Goal: Information Seeking & Learning: Compare options

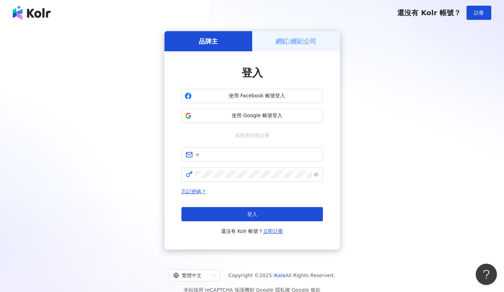
click at [213, 118] on span "使用 Google 帳號登入" at bounding box center [256, 115] width 125 height 7
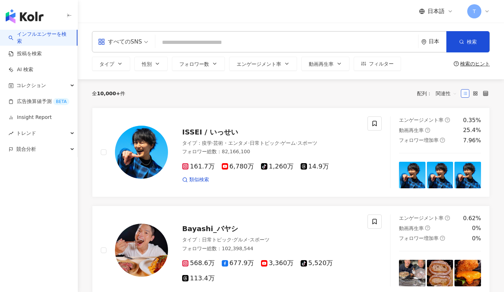
click at [436, 42] on div "日本" at bounding box center [438, 42] width 18 height 6
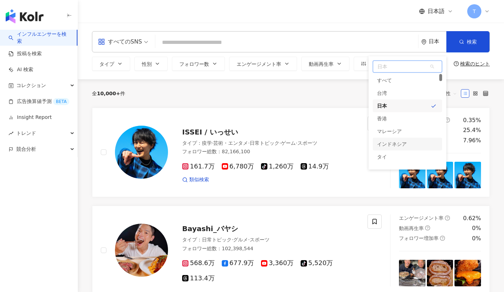
click at [401, 143] on div "インドネシア" at bounding box center [392, 144] width 30 height 13
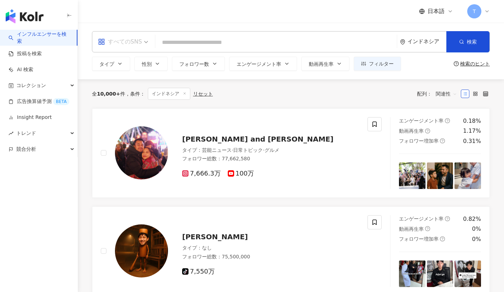
click at [129, 44] on div "すべてのSNS" at bounding box center [120, 41] width 44 height 11
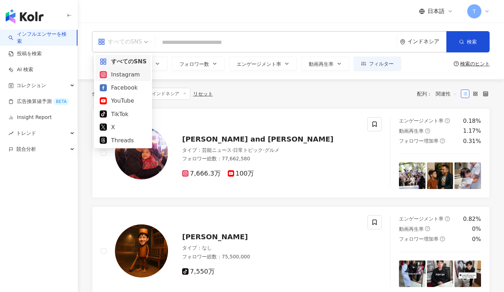
click at [130, 76] on div "Instagram" at bounding box center [123, 74] width 47 height 9
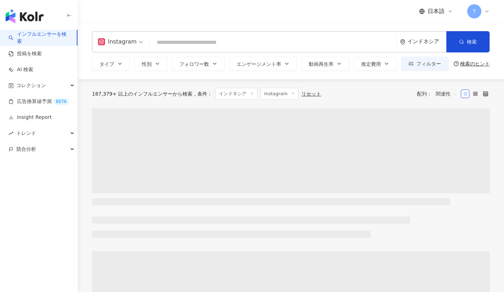
click at [108, 62] on span "タイプ" at bounding box center [106, 64] width 15 height 6
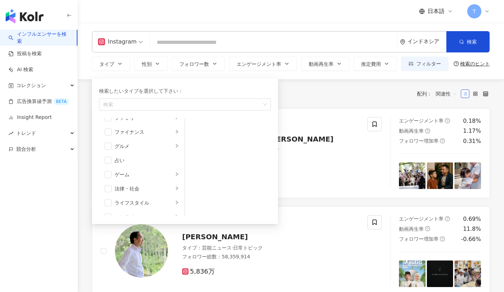
scroll to position [81, 0]
click at [109, 146] on span "button" at bounding box center [108, 144] width 7 height 7
click at [174, 151] on li "グルメ" at bounding box center [141, 145] width 83 height 14
click at [193, 168] on span "button" at bounding box center [194, 168] width 7 height 7
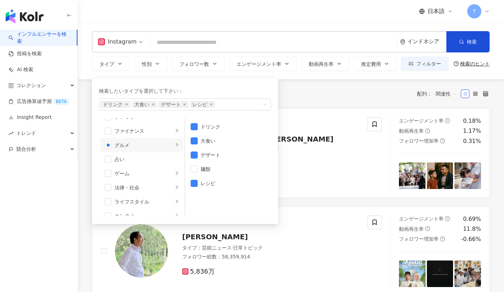
click at [191, 155] on span "button" at bounding box center [194, 154] width 7 height 7
click at [193, 124] on span "button" at bounding box center [194, 126] width 7 height 7
click at [299, 100] on div "全 10,000+ 件 条件 ： インドネシア Instagram リセット 配列： 関連性" at bounding box center [291, 93] width 398 height 29
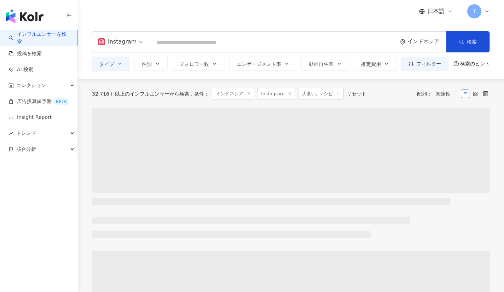
click at [194, 68] on button "フォロワー数" at bounding box center [198, 64] width 53 height 14
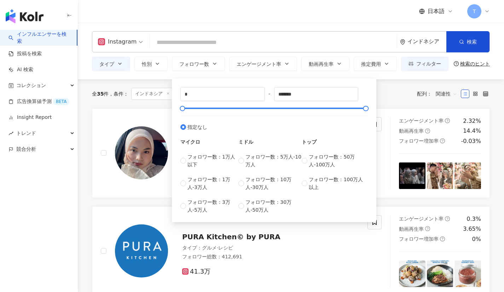
type input "******"
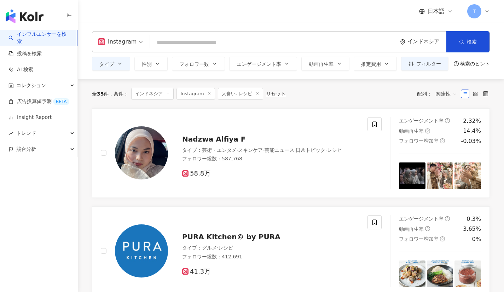
click at [383, 92] on div "全 35 件 条件 ： インドネシア Instagram 大食い, レシピ リセット 配列： 関連性" at bounding box center [291, 94] width 398 height 12
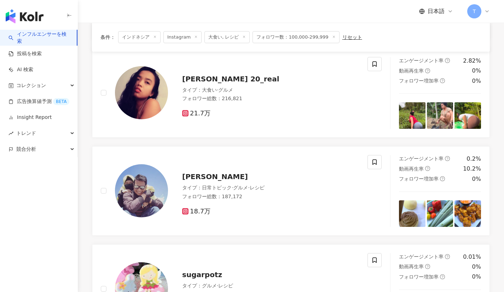
scroll to position [550, 0]
click at [191, 179] on span "Mia Arisal" at bounding box center [215, 176] width 66 height 8
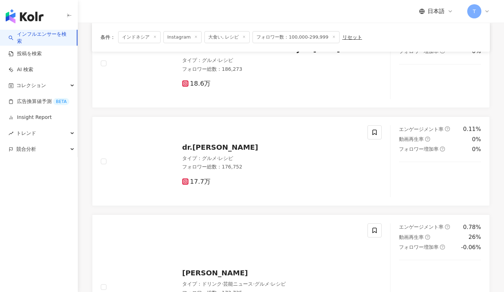
scroll to position [873, 0]
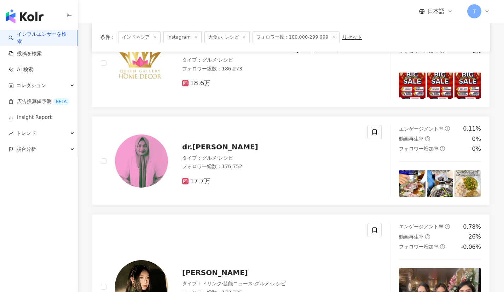
click at [217, 150] on span "dr.Herlin Ramadhanti" at bounding box center [220, 146] width 76 height 8
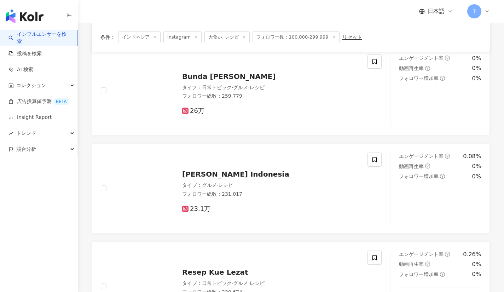
scroll to position [0, 0]
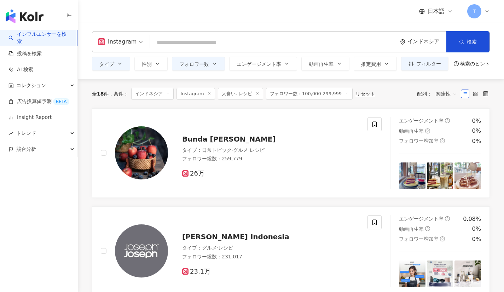
click at [212, 66] on icon "button" at bounding box center [215, 64] width 6 height 6
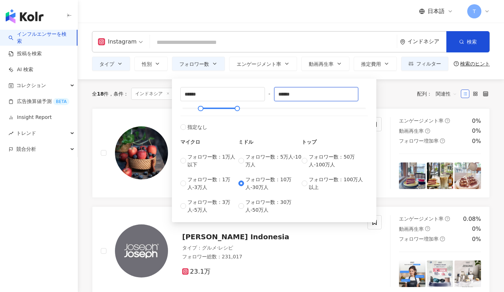
click at [302, 94] on input "******" at bounding box center [316, 93] width 84 height 13
type input "*"
type input "*****"
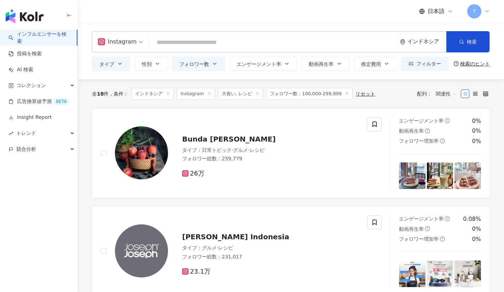
click at [385, 101] on div "全 18 件 条件 ： インドネシア Instagram 大食い, レシピ フォロワー数：100,000-299,999 リセット 配列： 関連性" at bounding box center [291, 93] width 398 height 29
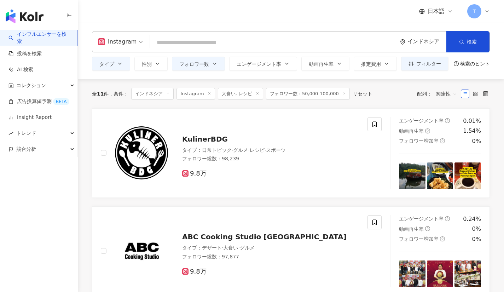
click at [312, 94] on span "フォロワー数：50,000-100,000" at bounding box center [308, 94] width 84 height 12
click at [217, 67] on button "フォロワー数" at bounding box center [198, 64] width 53 height 14
type input "*****"
type input "******"
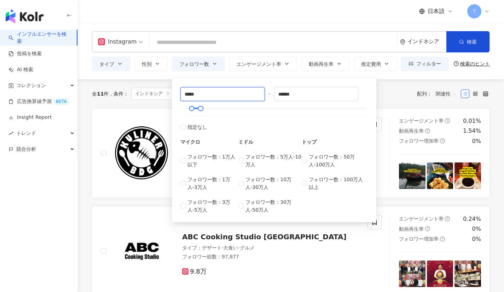
click at [231, 88] on input "*****" at bounding box center [223, 93] width 84 height 13
type input "*"
type input "*****"
click at [302, 95] on input "******" at bounding box center [316, 93] width 84 height 13
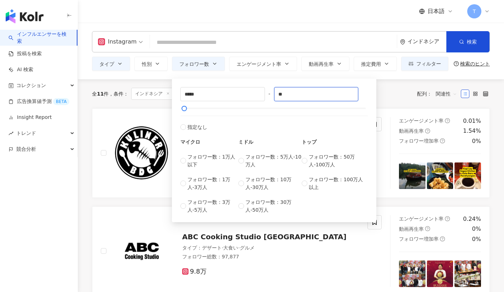
type input "*"
type input "*****"
click at [394, 101] on div "全 11 件 条件 ： インドネシア Instagram 大食い, レシピ フォロワー数：50,000-100,000 リセット 配列： 関連性" at bounding box center [291, 93] width 398 height 29
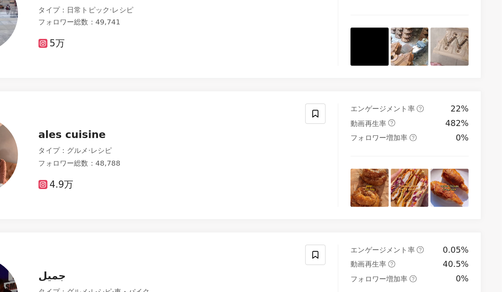
scroll to position [54, 0]
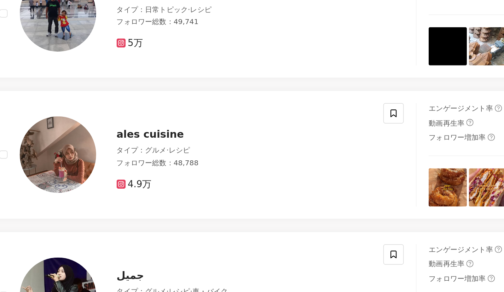
click at [203, 184] on span "ales cuisine" at bounding box center [205, 182] width 47 height 8
click at [372, 173] on span at bounding box center [374, 168] width 14 height 14
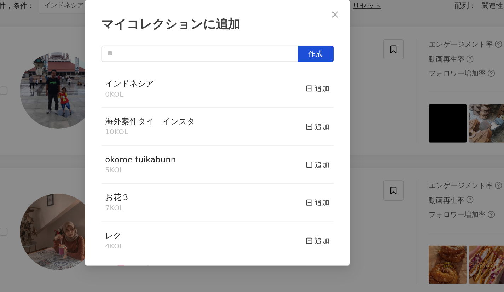
click at [263, 98] on div "インドネシア 0 KOL 追加" at bounding box center [251, 97] width 161 height 27
click at [313, 98] on icon "button" at bounding box center [315, 96] width 5 height 5
click at [366, 109] on div "マイコレクションに追加 作成 インドネシア 1 KOL 追加済み 海外案件タイ　インスタ 10 KOL 追加 okome tuikabunn 5 KOL 追加…" at bounding box center [252, 146] width 504 height 292
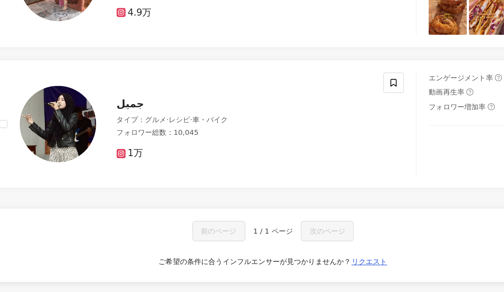
scroll to position [174, 0]
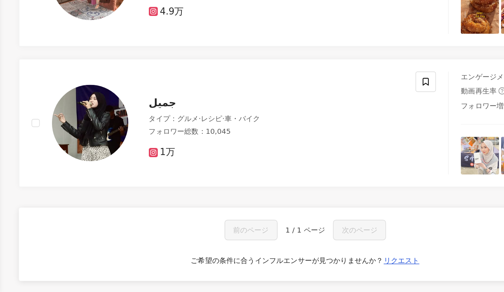
click at [194, 162] on span "جميل" at bounding box center [191, 160] width 19 height 8
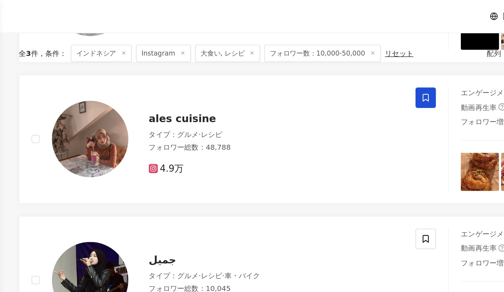
scroll to position [0, 0]
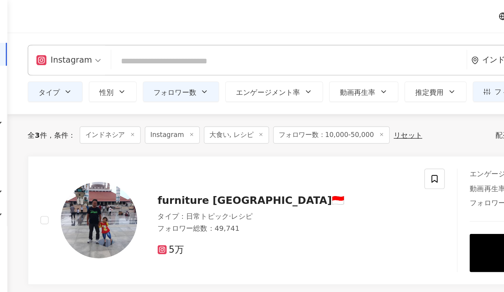
click at [252, 95] on icon at bounding box center [254, 94] width 4 height 4
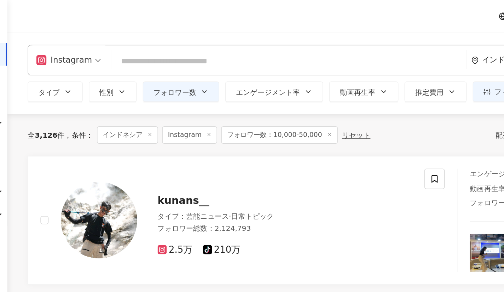
click at [108, 59] on button "タイプ" at bounding box center [111, 64] width 38 height 14
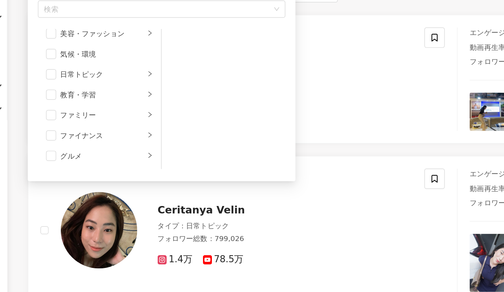
scroll to position [29, 0]
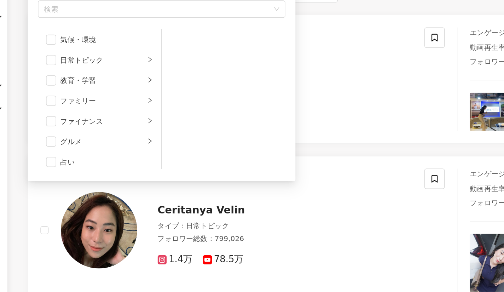
click at [109, 171] on span "button" at bounding box center [108, 171] width 7 height 7
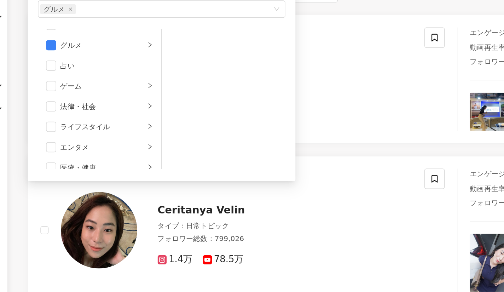
scroll to position [98, 0]
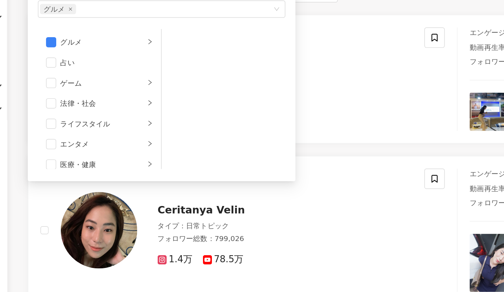
click at [167, 163] on li "ライフスタイル" at bounding box center [141, 159] width 83 height 14
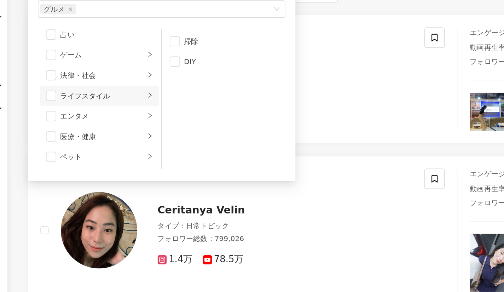
scroll to position [128, 0]
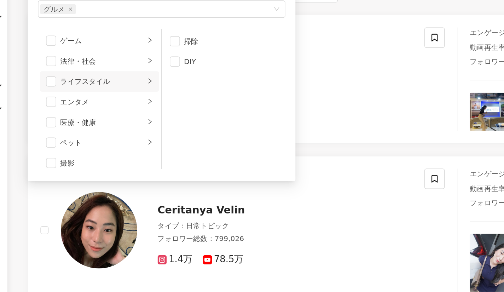
click at [174, 157] on li "医療・健康" at bounding box center [141, 158] width 83 height 14
click at [193, 130] on span "button" at bounding box center [194, 130] width 7 height 7
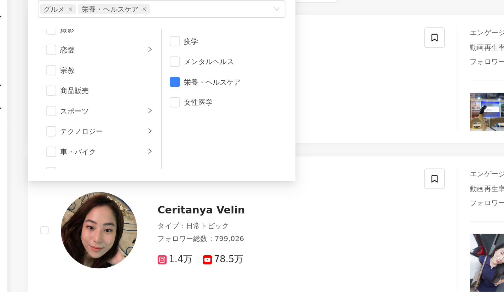
scroll to position [226, 0]
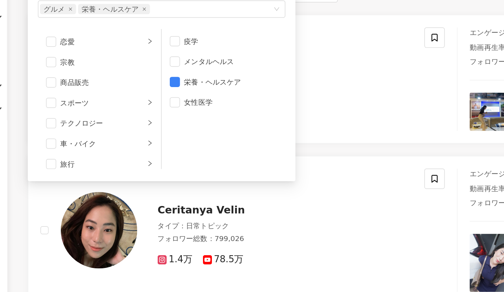
click at [165, 131] on div "商品販売" at bounding box center [147, 131] width 64 height 8
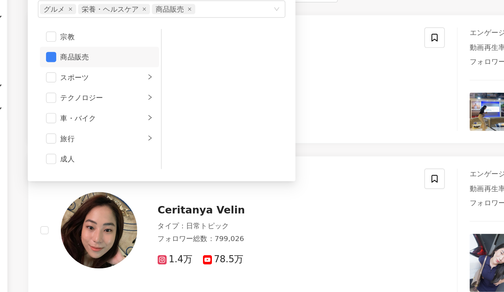
scroll to position [245, 0]
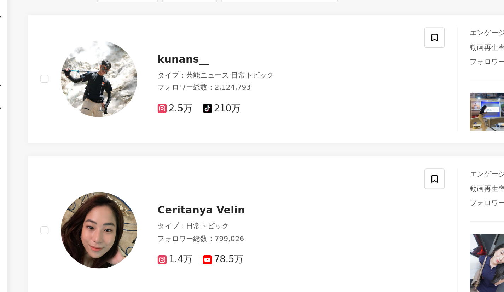
click at [296, 124] on div "タイプ ： 芸能ニュース · 日常トピック" at bounding box center [270, 125] width 177 height 7
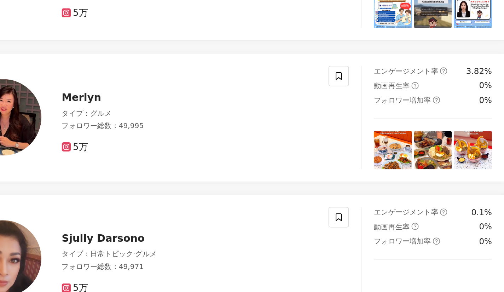
scroll to position [472, 0]
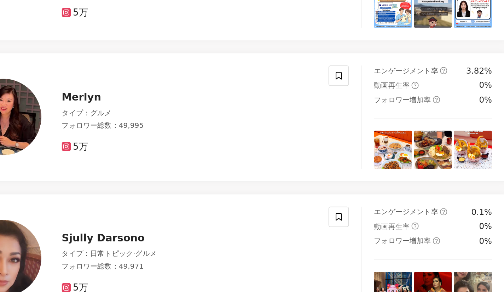
click at [195, 161] on span "Merlyn" at bounding box center [195, 156] width 27 height 8
click at [373, 141] on icon at bounding box center [374, 141] width 4 height 5
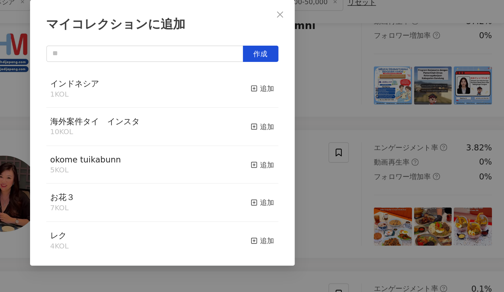
click at [317, 96] on div "追加" at bounding box center [321, 97] width 17 height 8
click at [361, 99] on div "マイコレクションに追加 作成 インドネシア 2 KOL 追加済み 海外案件タイ　インスタ 10 KOL 追加 okome tuikabunn 5 KOL 追加…" at bounding box center [252, 146] width 504 height 292
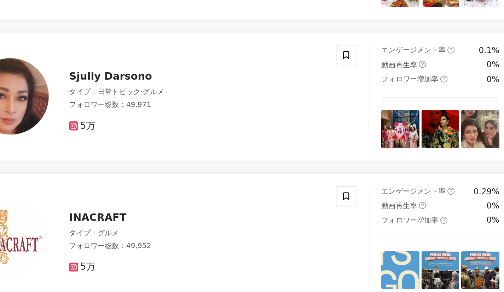
scroll to position [601, 0]
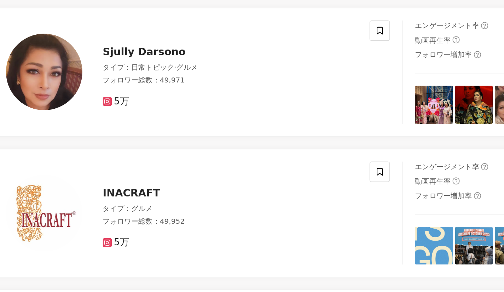
click at [222, 127] on span "Sjully Darsono" at bounding box center [211, 125] width 58 height 8
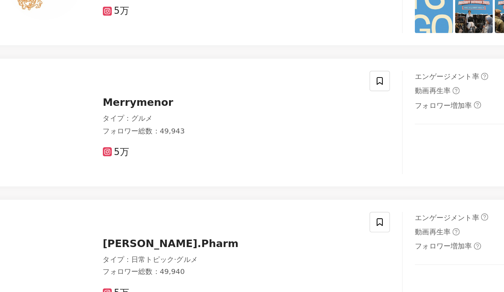
scroll to position [786, 0]
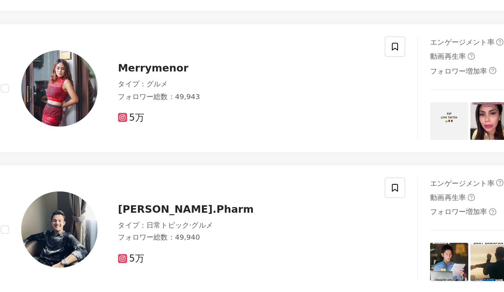
click at [215, 139] on span "Merrymenor" at bounding box center [206, 136] width 49 height 8
click at [377, 117] on span at bounding box center [374, 121] width 14 height 14
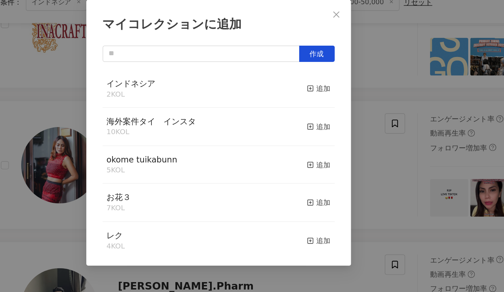
click at [319, 94] on div "追加" at bounding box center [321, 97] width 17 height 8
click at [351, 104] on div "マイコレクションに追加 作成 インドネシア 3 KOL 追加済み 海外案件タイ　インスタ 10 KOL 追加 okome tuikabunn 5 KOL 追加…" at bounding box center [252, 146] width 504 height 292
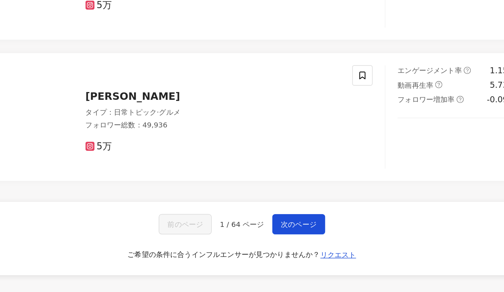
scroll to position [1061, 0]
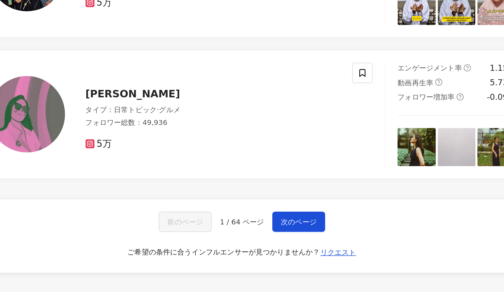
click at [319, 246] on button "次のページ" at bounding box center [330, 243] width 37 height 14
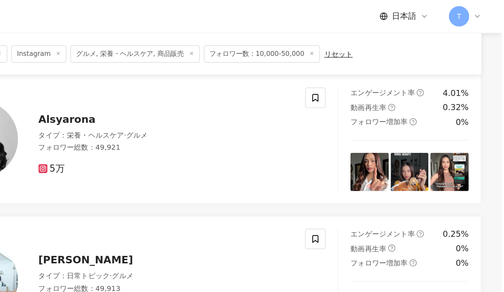
scroll to position [0, 0]
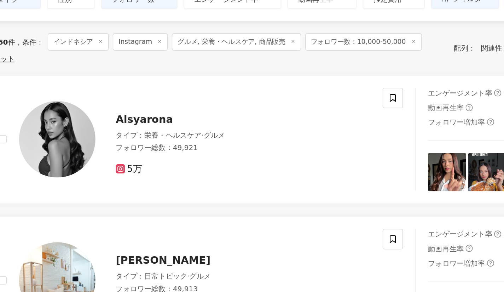
click at [204, 150] on span "Alsyarona" at bounding box center [202, 147] width 40 height 8
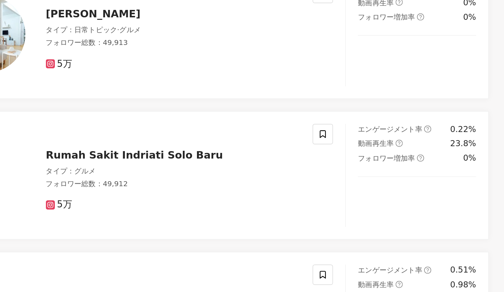
scroll to position [138, 0]
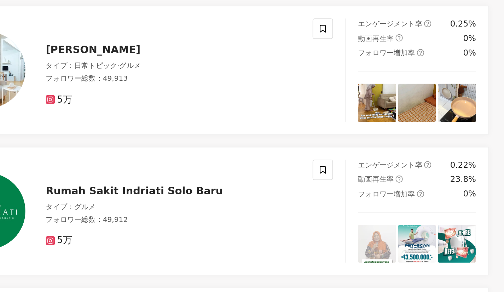
click at [220, 99] on span "Chrismia mardian" at bounding box center [215, 99] width 66 height 8
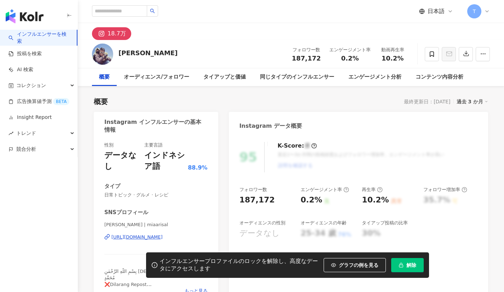
click at [144, 235] on div "https://www.instagram.com/miaarisal/" at bounding box center [136, 237] width 51 height 6
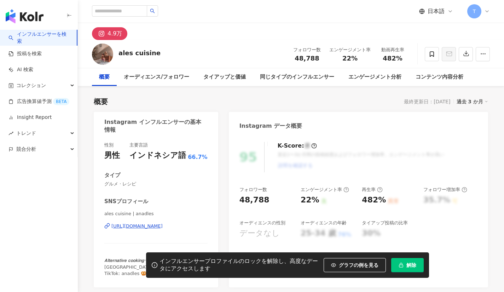
click at [130, 225] on div "https://www.instagram.com/anadles/" at bounding box center [136, 226] width 51 height 6
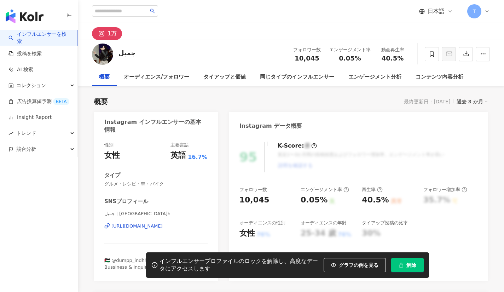
scroll to position [36, 0]
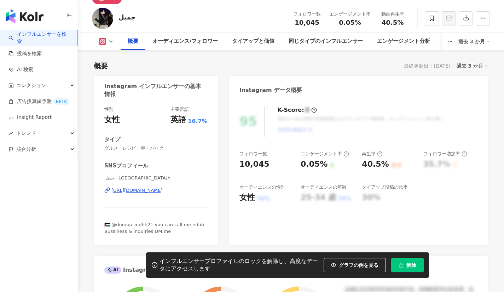
click at [149, 190] on div "https://www.instagram.com/wangiindahhh/" at bounding box center [136, 190] width 51 height 6
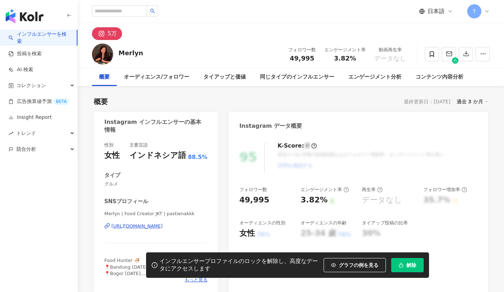
click at [144, 225] on div "https://www.instagram.com/pastienakkk/" at bounding box center [136, 226] width 51 height 6
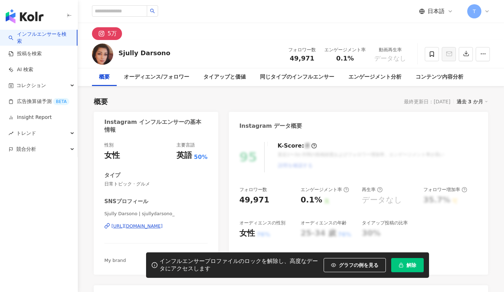
click at [154, 226] on div "https://www.instagram.com/sjullydarsono_/" at bounding box center [136, 226] width 51 height 6
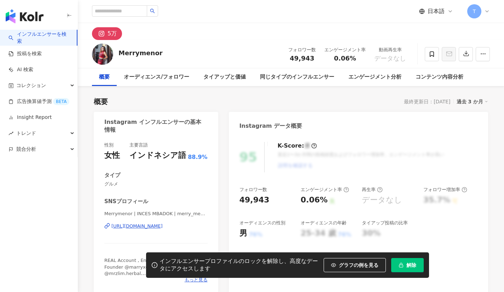
click at [151, 224] on div "https://www.instagram.com/merry_menor/" at bounding box center [136, 226] width 51 height 6
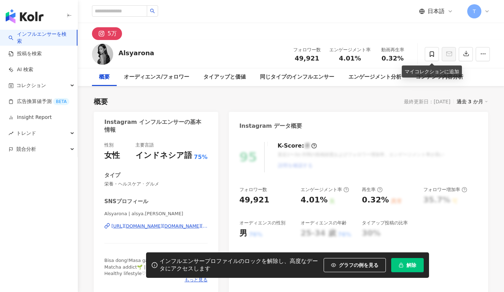
click at [431, 53] on icon at bounding box center [432, 54] width 6 height 6
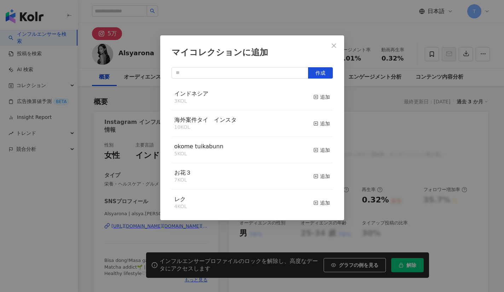
click at [315, 97] on div "追加" at bounding box center [321, 97] width 17 height 8
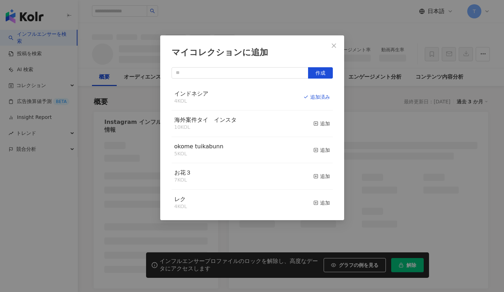
click at [329, 40] on button "Close" at bounding box center [334, 46] width 14 height 14
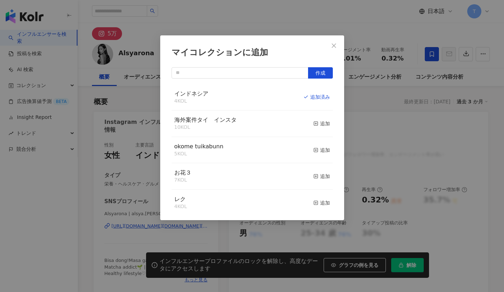
click at [328, 44] on div "マイコレクションに追加 作成 インドネシア 4 KOL 追加済み 海外案件タイ　インスタ 10 KOL 追加 okome tuikabunn 5 KOL 追加…" at bounding box center [252, 146] width 504 height 292
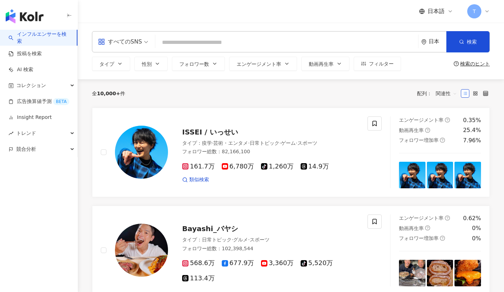
click at [133, 41] on div "すべてのSNS" at bounding box center [120, 41] width 44 height 11
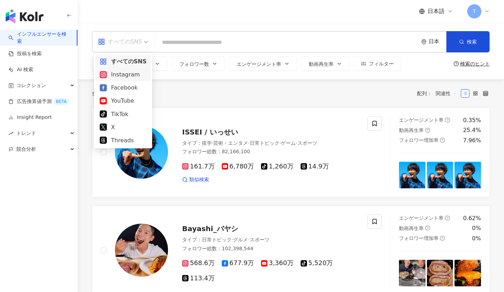
click at [129, 72] on div "Instagram" at bounding box center [123, 74] width 47 height 9
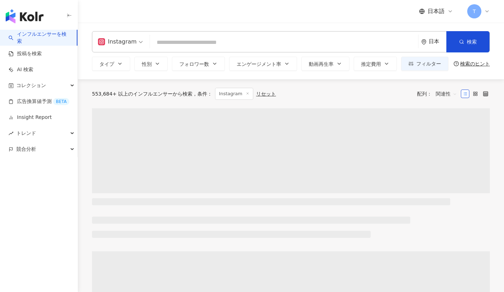
click at [125, 63] on button "タイプ" at bounding box center [111, 64] width 38 height 14
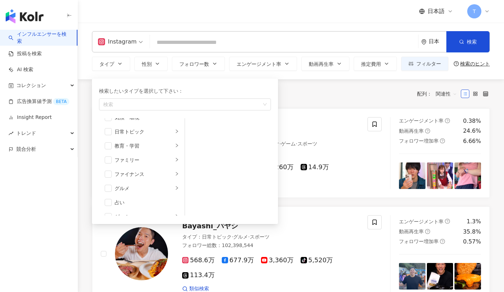
scroll to position [69, 0]
click at [108, 159] on span "button" at bounding box center [108, 156] width 7 height 7
click at [178, 177] on li "ライフスタイル" at bounding box center [141, 182] width 83 height 14
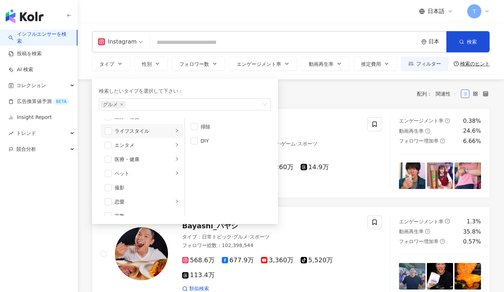
click at [157, 158] on div "医療・健康" at bounding box center [144, 159] width 59 height 8
click at [192, 155] on span "button" at bounding box center [194, 154] width 7 height 7
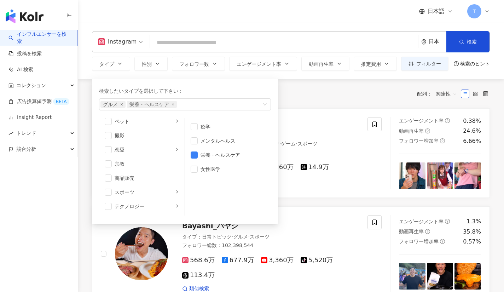
scroll to position [205, 0]
click at [109, 174] on span "button" at bounding box center [108, 176] width 7 height 7
click at [297, 106] on div "全 10,000+ 件 条件 ： Instagram リセット 配列： 関連性" at bounding box center [291, 93] width 398 height 29
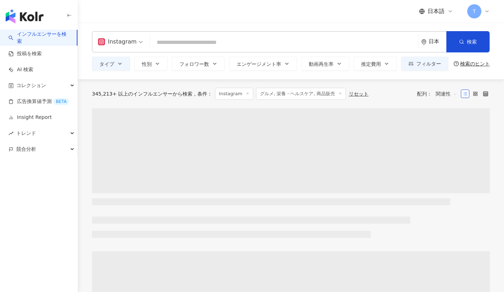
click at [209, 66] on button "フォロワー数" at bounding box center [198, 64] width 53 height 14
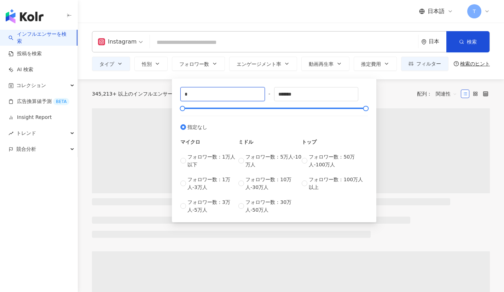
click at [206, 97] on input "*" at bounding box center [223, 93] width 84 height 13
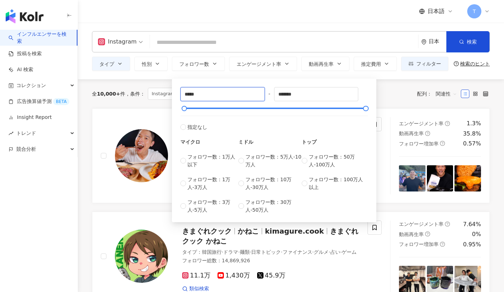
type input "*****"
click at [311, 92] on input "*******" at bounding box center [316, 93] width 84 height 13
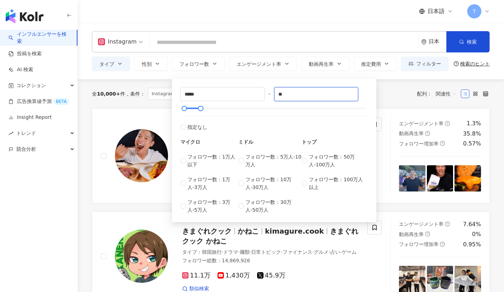
type input "*"
type input "*****"
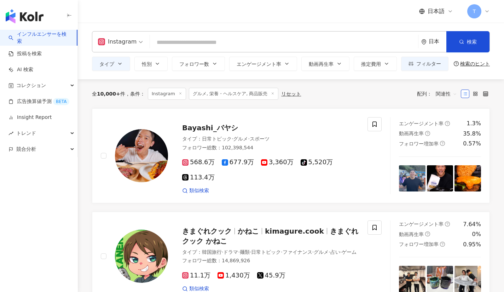
click at [401, 89] on div "全 10,000+ 件 条件 ： Instagram グルメ, 栄養・ヘルスケア, 商品販売 リセット 配列： 関連性" at bounding box center [291, 94] width 398 height 12
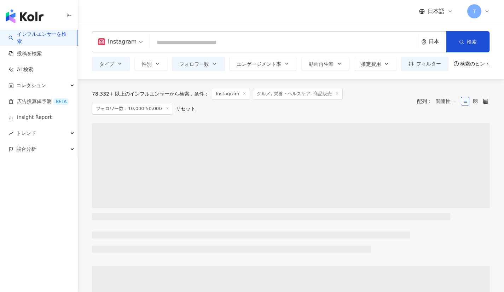
click at [439, 34] on div "日本" at bounding box center [433, 41] width 25 height 21
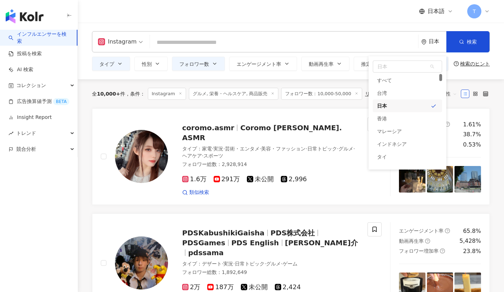
click at [437, 41] on div "日本" at bounding box center [438, 42] width 18 height 6
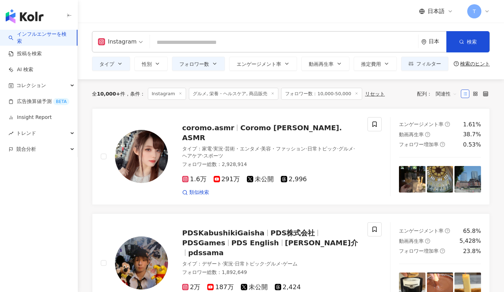
click at [432, 40] on div "日本" at bounding box center [438, 42] width 18 height 6
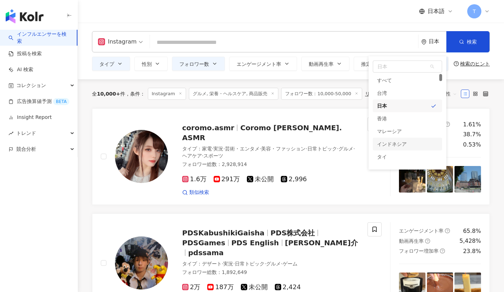
click at [394, 144] on div "インドネシア" at bounding box center [392, 144] width 30 height 13
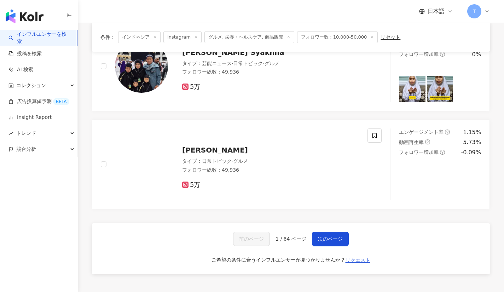
scroll to position [1083, 0]
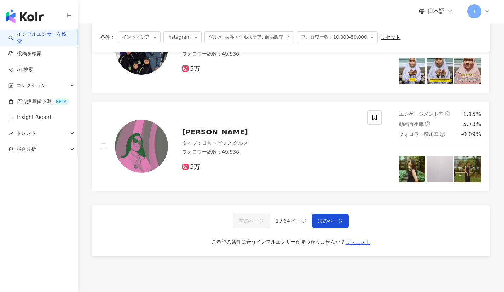
click at [324, 214] on button "次のページ" at bounding box center [330, 221] width 37 height 14
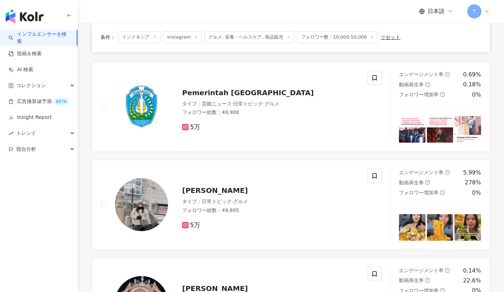
scroll to position [559, 0]
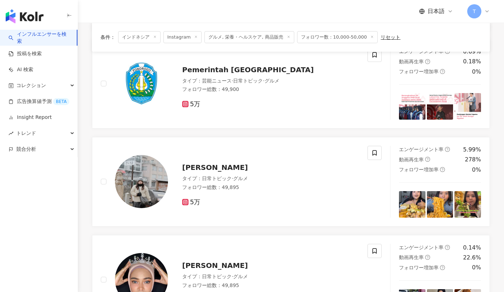
click at [204, 165] on span "SAFIRA PUTRI" at bounding box center [215, 167] width 66 height 8
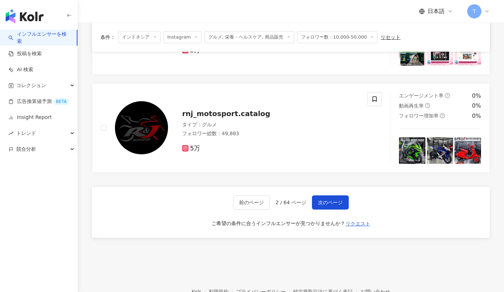
scroll to position [1102, 0]
click at [327, 200] on span "次のページ" at bounding box center [330, 202] width 25 height 6
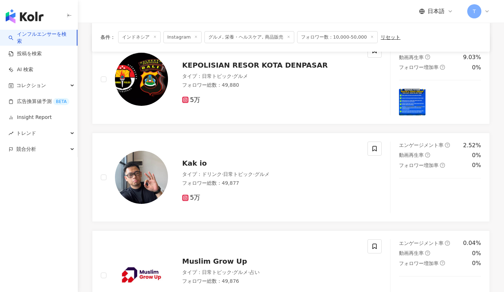
scroll to position [172, 0]
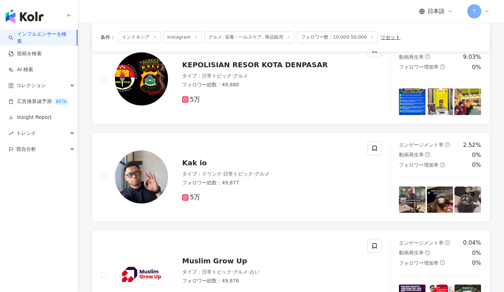
click at [188, 163] on span "Kak io" at bounding box center [194, 162] width 25 height 8
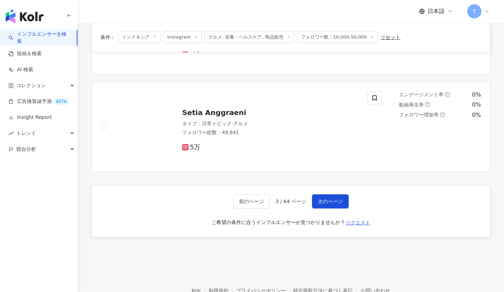
scroll to position [1144, 0]
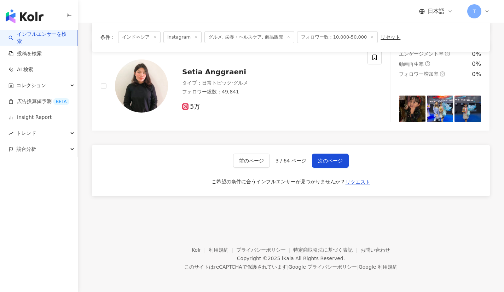
click at [318, 158] on span "次のページ" at bounding box center [330, 161] width 25 height 6
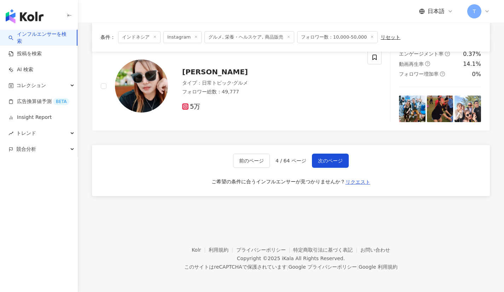
click at [326, 158] on span "次のページ" at bounding box center [330, 161] width 25 height 6
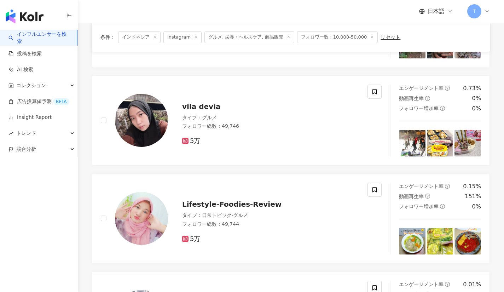
scroll to position [522, 0]
click at [199, 103] on span "vila devia" at bounding box center [201, 106] width 38 height 8
click at [249, 202] on span "Lifestyle-Foodies-Review" at bounding box center [231, 203] width 99 height 8
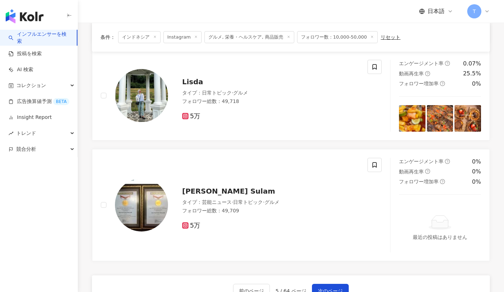
scroll to position [1039, 0]
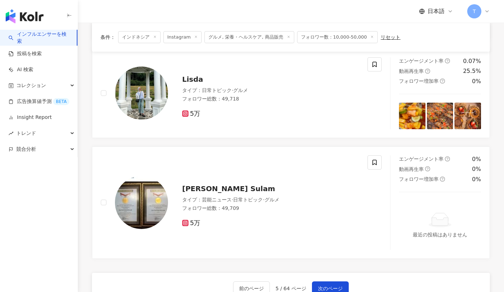
click at [186, 80] on span "Lisda" at bounding box center [192, 79] width 21 height 8
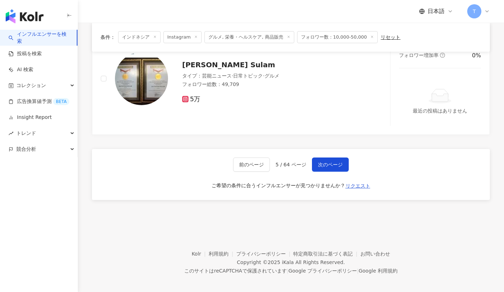
scroll to position [1163, 0]
click at [315, 164] on button "次のページ" at bounding box center [330, 164] width 37 height 14
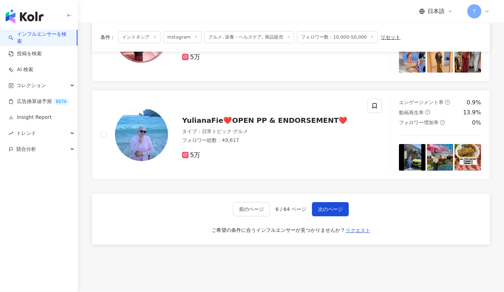
scroll to position [1097, 0]
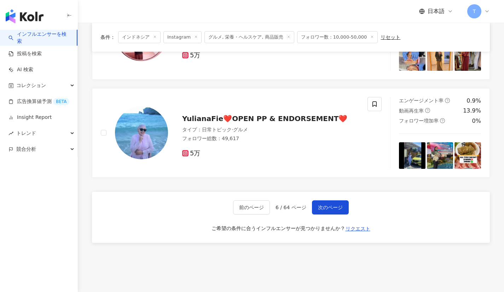
click at [324, 206] on span "次のページ" at bounding box center [330, 207] width 25 height 6
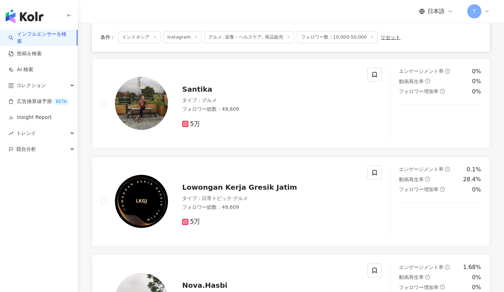
scroll to position [260, 0]
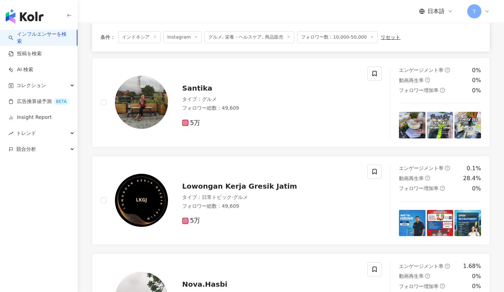
click at [191, 87] on span "Santika" at bounding box center [197, 88] width 30 height 8
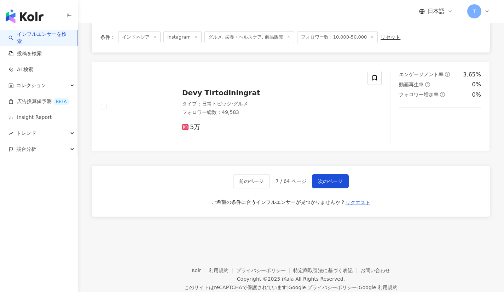
scroll to position [1157, 0]
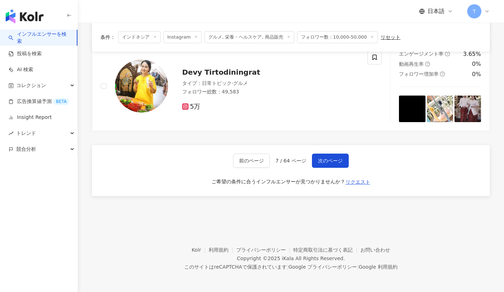
click at [322, 159] on span "次のページ" at bounding box center [330, 161] width 25 height 6
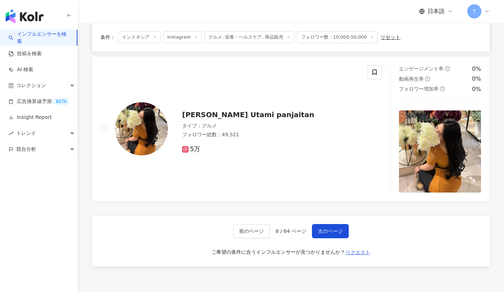
scroll to position [1031, 0]
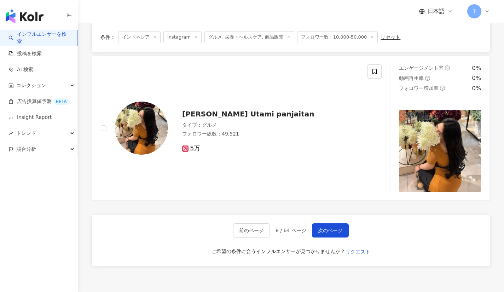
click at [318, 234] on button "次のページ" at bounding box center [330, 230] width 37 height 14
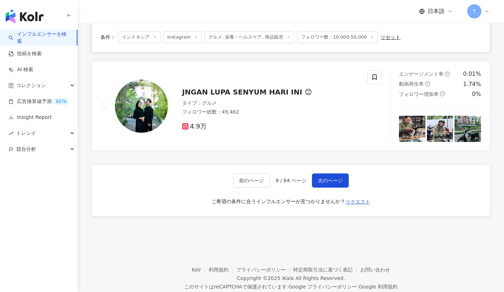
scroll to position [1222, 0]
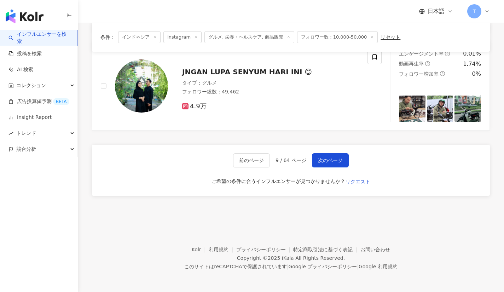
click at [328, 156] on button "次のページ" at bounding box center [330, 160] width 37 height 14
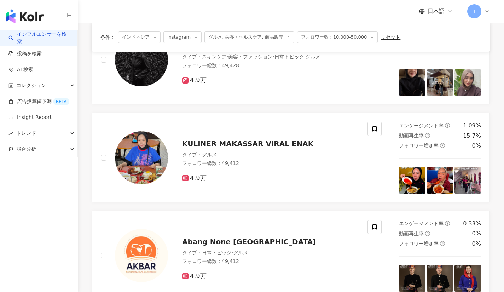
scroll to position [373, 0]
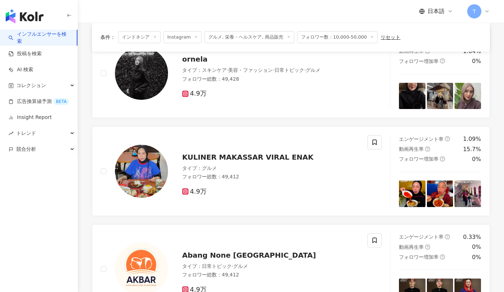
click at [259, 155] on span "KULINER MAKASSAR VIRAL ENAK" at bounding box center [247, 157] width 131 height 8
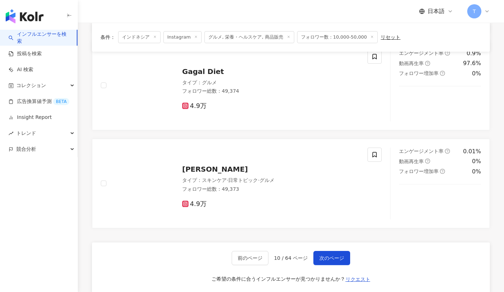
scroll to position [1047, 0]
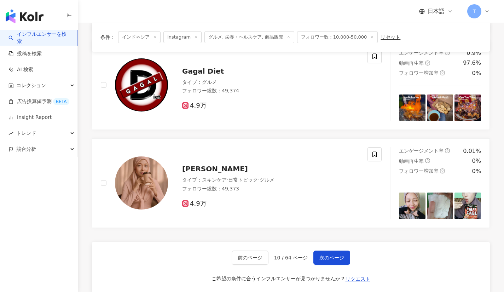
click at [342, 258] on span "次のページ" at bounding box center [331, 258] width 25 height 6
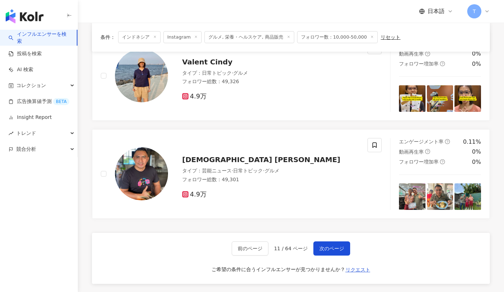
scroll to position [1128, 0]
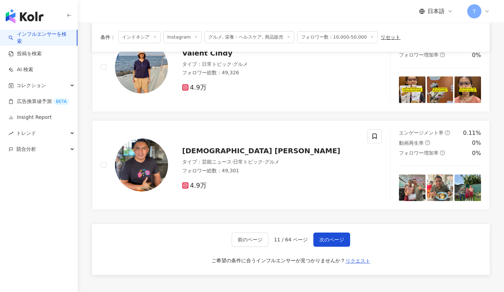
click at [331, 237] on span "次のページ" at bounding box center [331, 240] width 25 height 6
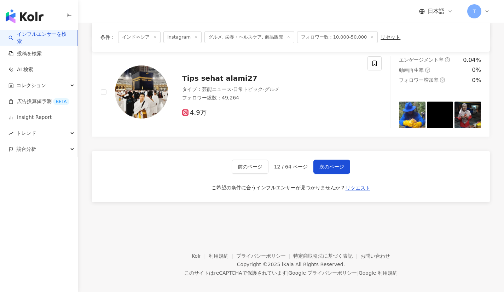
scroll to position [1199, 0]
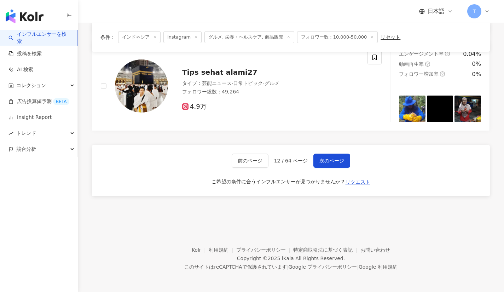
click at [334, 164] on button "次のページ" at bounding box center [331, 160] width 37 height 14
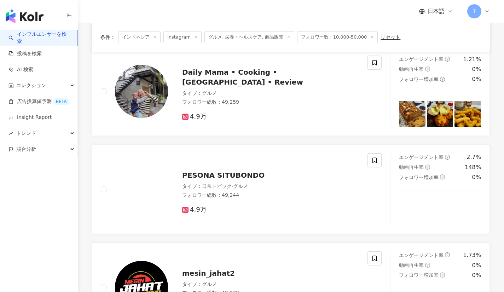
scroll to position [257, 0]
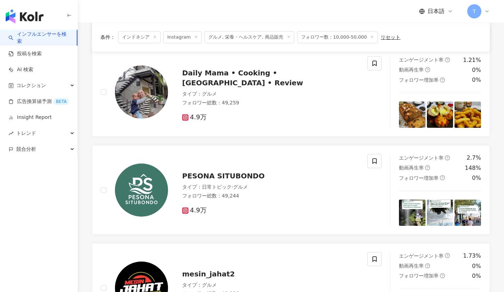
click at [286, 77] on span "Daily Mama • Cooking • Baking • Review" at bounding box center [242, 78] width 121 height 18
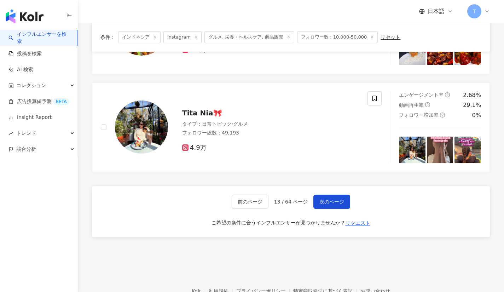
scroll to position [1144, 0]
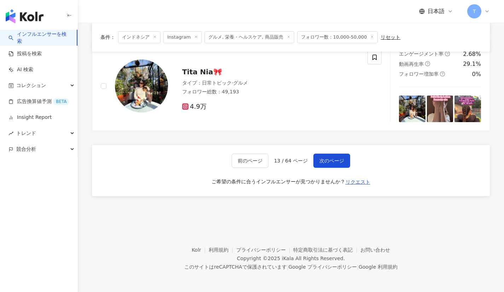
click at [329, 162] on span "次のページ" at bounding box center [331, 161] width 25 height 6
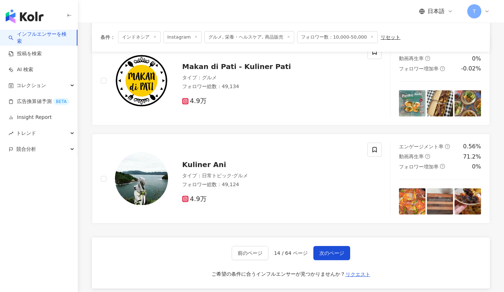
scroll to position [1132, 0]
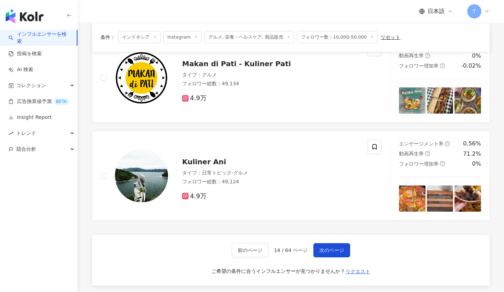
click at [324, 253] on span "次のページ" at bounding box center [331, 250] width 25 height 6
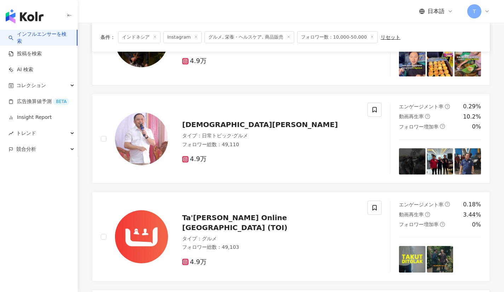
scroll to position [1054, 0]
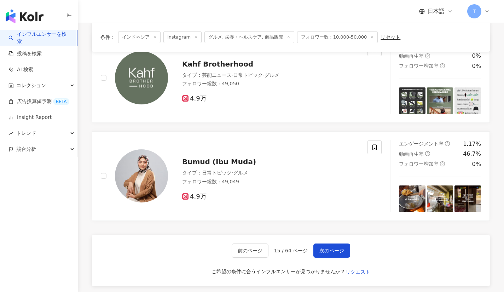
click at [224, 165] on span "Bumud (Ibu Muda)" at bounding box center [219, 161] width 74 height 8
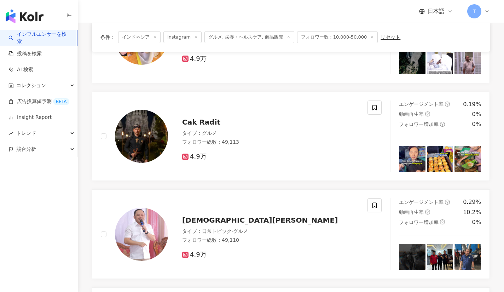
scroll to position [213, 0]
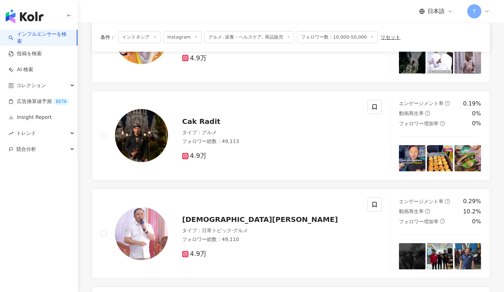
click at [202, 122] on span "Cak Radit" at bounding box center [201, 121] width 38 height 8
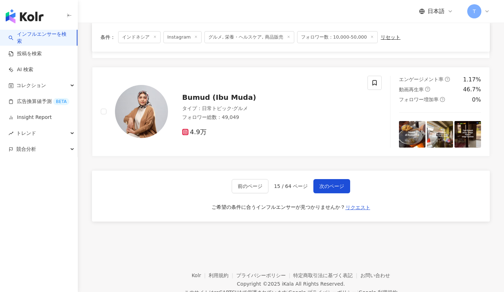
scroll to position [1118, 0]
click at [335, 192] on button "次のページ" at bounding box center [331, 186] width 37 height 14
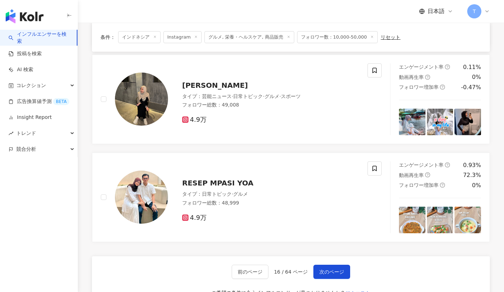
scroll to position [1033, 0]
click at [214, 186] on span "RESEP MPASI YOA" at bounding box center [217, 182] width 71 height 8
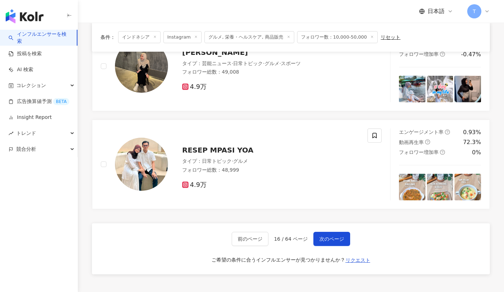
scroll to position [1066, 0]
click at [327, 236] on span "次のページ" at bounding box center [331, 238] width 25 height 6
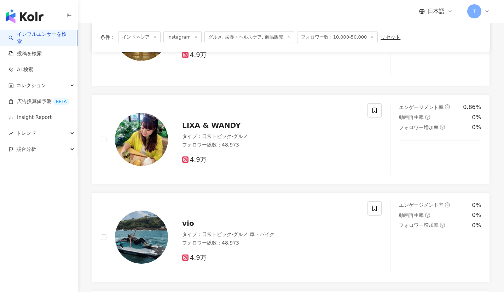
scroll to position [517, 0]
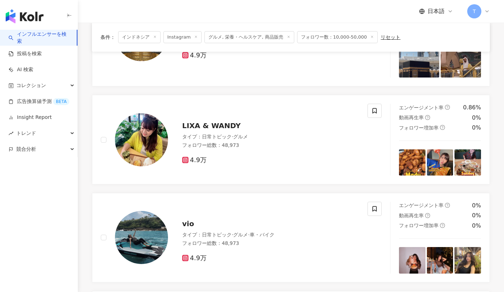
click at [192, 124] on span "LIXA & WANDY" at bounding box center [211, 125] width 58 height 8
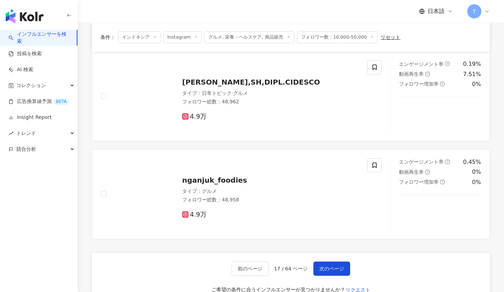
scroll to position [1109, 0]
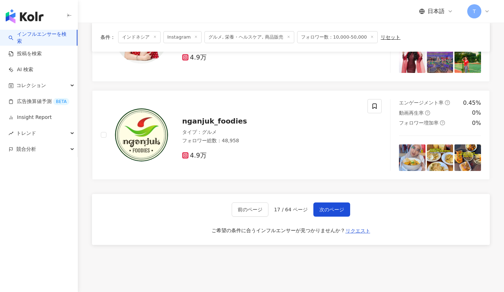
click at [326, 203] on button "次のページ" at bounding box center [331, 209] width 37 height 14
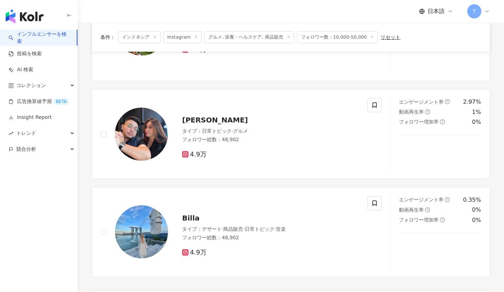
scroll to position [1049, 0]
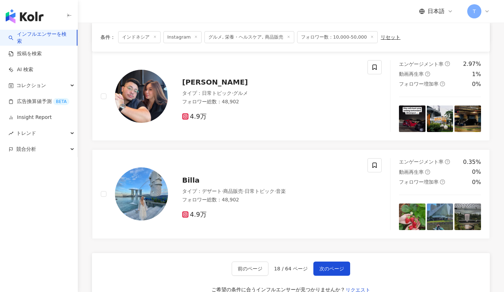
click at [325, 266] on span "次のページ" at bounding box center [331, 269] width 25 height 6
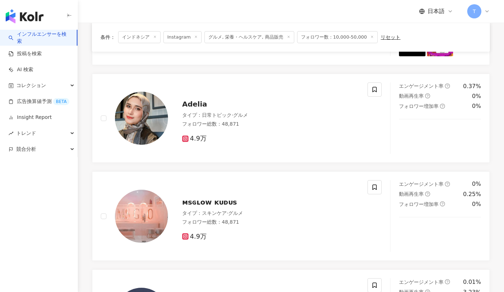
scroll to position [1199, 0]
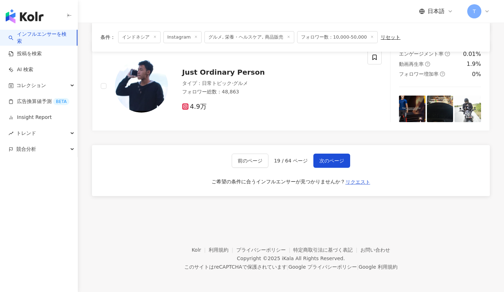
click at [328, 162] on span "次のページ" at bounding box center [331, 161] width 25 height 6
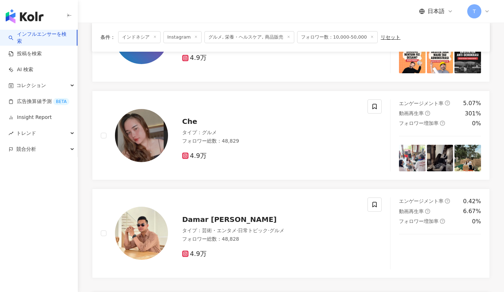
scroll to position [1157, 0]
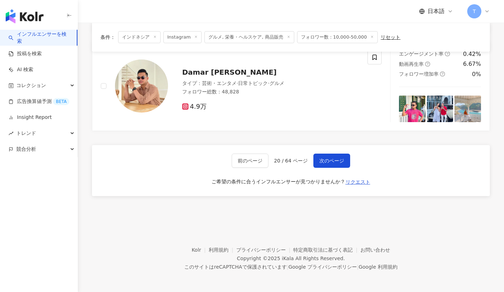
click at [328, 152] on div "前のページ 20 / 64 ページ 次のページ ご希望の条件に合うインフルエンサーが見つかりませんか？ リクエスト" at bounding box center [291, 170] width 398 height 51
click at [327, 158] on span "次のページ" at bounding box center [331, 161] width 25 height 6
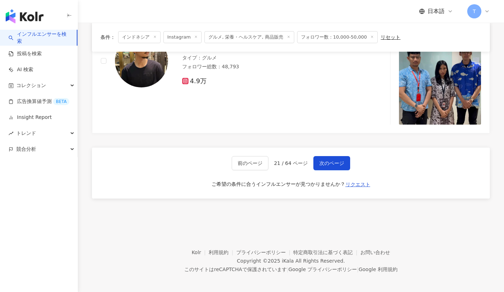
scroll to position [1199, 0]
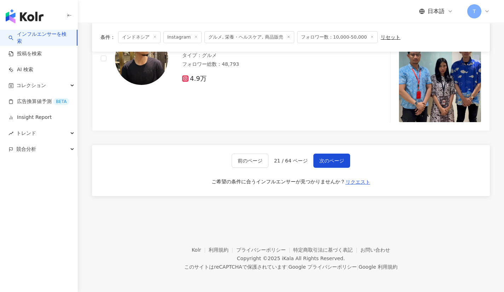
click at [331, 156] on button "次のページ" at bounding box center [331, 160] width 37 height 14
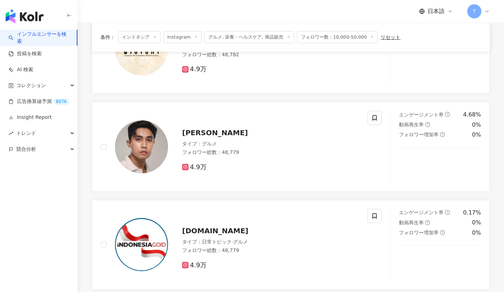
scroll to position [1144, 0]
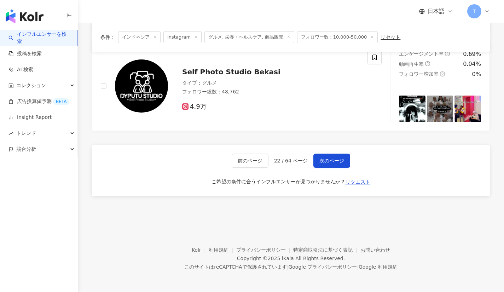
click at [331, 156] on button "次のページ" at bounding box center [331, 160] width 37 height 14
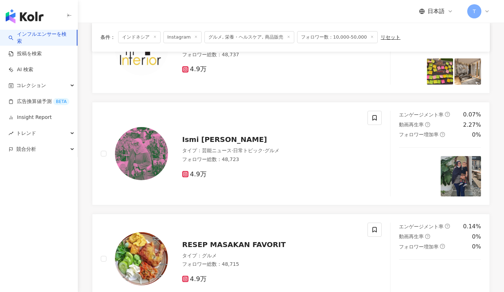
scroll to position [1213, 0]
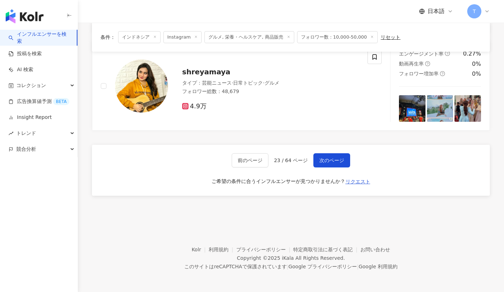
click at [326, 158] on span "次のページ" at bounding box center [331, 160] width 25 height 6
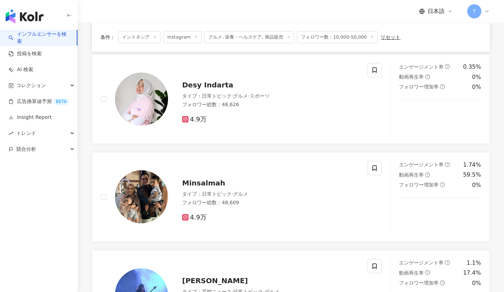
scroll to position [935, 0]
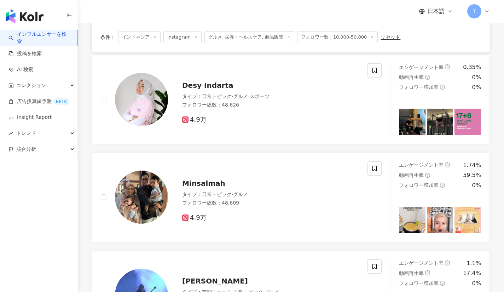
click at [182, 180] on span "Minsalmah" at bounding box center [203, 183] width 43 height 8
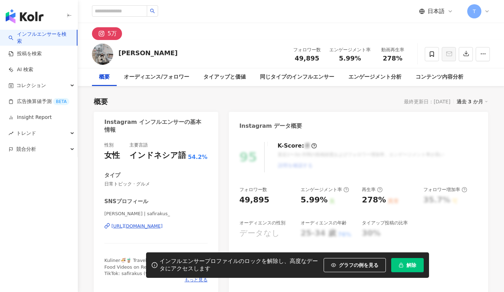
click at [155, 227] on div "[URL][DOMAIN_NAME]" at bounding box center [136, 226] width 51 height 6
click at [429, 55] on icon at bounding box center [432, 54] width 6 height 6
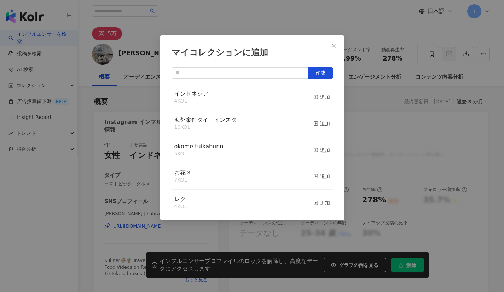
click at [317, 97] on div "追加" at bounding box center [321, 97] width 17 height 8
click at [333, 45] on icon "close" at bounding box center [334, 45] width 4 height 4
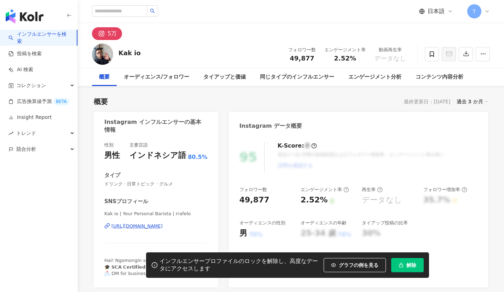
click at [156, 228] on div "[URL][DOMAIN_NAME]" at bounding box center [136, 226] width 51 height 6
click at [159, 225] on div "[URL][DOMAIN_NAME]" at bounding box center [136, 226] width 51 height 6
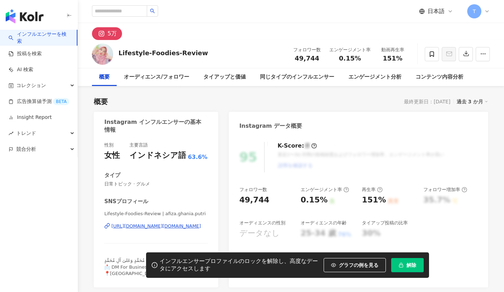
click at [182, 227] on div "https://www.instagram.com/afiza.ghania.putri/" at bounding box center [155, 226] width 89 height 6
click at [432, 56] on icon at bounding box center [432, 54] width 6 height 6
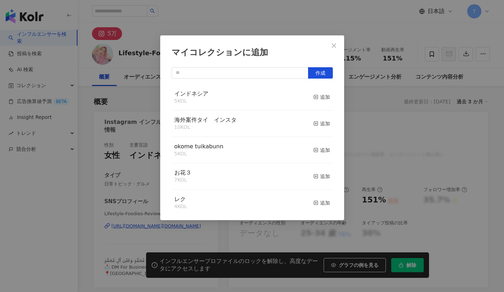
click at [316, 97] on line "button" at bounding box center [316, 97] width 0 height 2
click at [335, 42] on button "Close" at bounding box center [334, 46] width 14 height 14
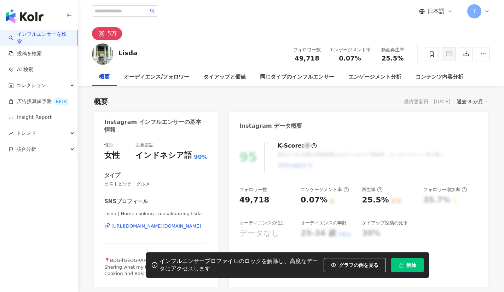
click at [138, 228] on div "[URL][DOMAIN_NAME][DOMAIN_NAME]" at bounding box center [155, 226] width 89 height 6
click at [429, 52] on icon at bounding box center [432, 54] width 6 height 6
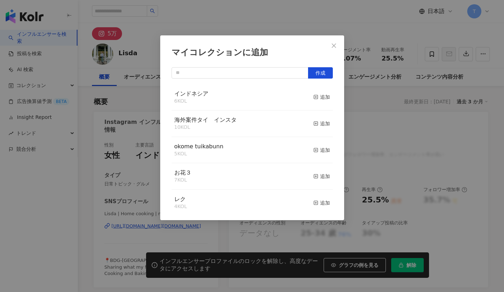
click at [315, 94] on div "追加" at bounding box center [321, 97] width 17 height 8
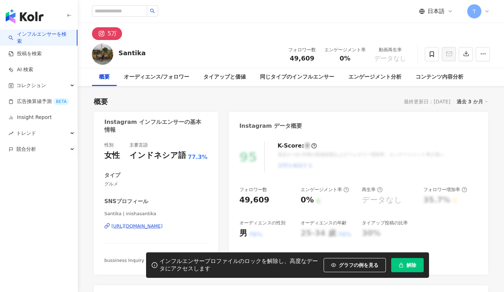
click at [151, 225] on div "[URL][DOMAIN_NAME]" at bounding box center [136, 226] width 51 height 6
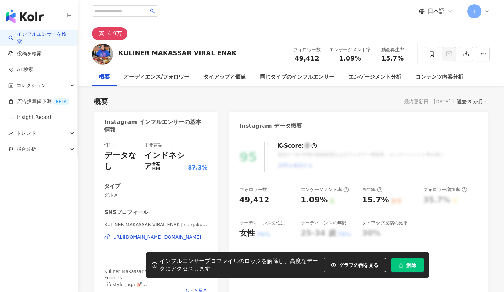
click at [176, 242] on div "KULINER MAKASSAR VIRAL ENAK | surgakuliner.mks [URL][DOMAIN_NAME][DOMAIN_NAME]" at bounding box center [155, 241] width 103 height 41
click at [177, 238] on div "[URL][DOMAIN_NAME][DOMAIN_NAME]" at bounding box center [155, 237] width 89 height 6
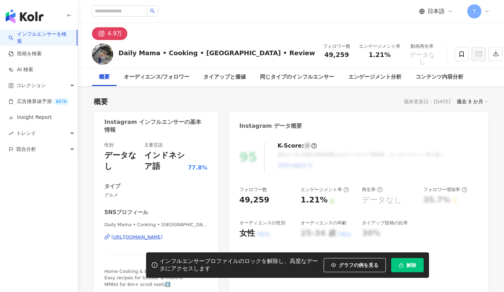
drag, startPoint x: 0, startPoint y: 0, endPoint x: 177, endPoint y: 237, distance: 295.6
click at [163, 237] on div "https://www.instagram.com/momirayhan/" at bounding box center [136, 237] width 51 height 6
click at [458, 52] on icon at bounding box center [461, 54] width 6 height 6
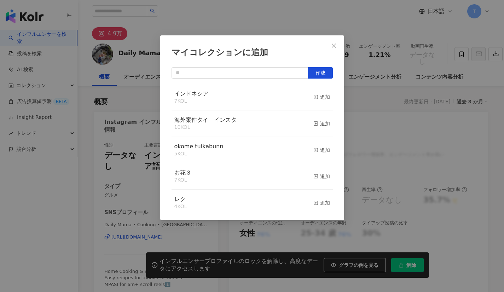
click at [313, 94] on span "button" at bounding box center [315, 97] width 5 height 6
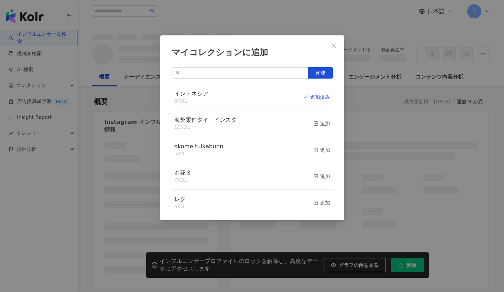
click at [336, 44] on icon "close" at bounding box center [334, 46] width 6 height 6
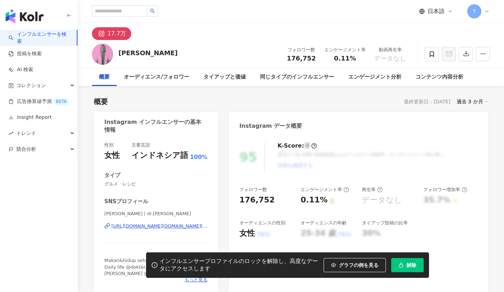
click at [36, 87] on span "コレクション" at bounding box center [31, 85] width 30 height 16
click at [43, 101] on link "全てのコレクション" at bounding box center [39, 101] width 45 height 7
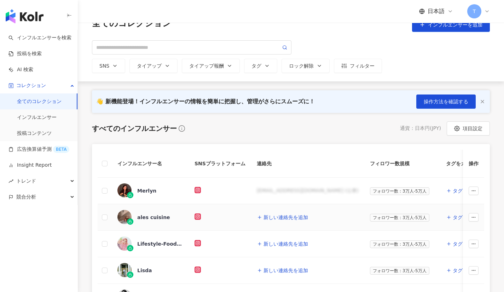
scroll to position [35, 0]
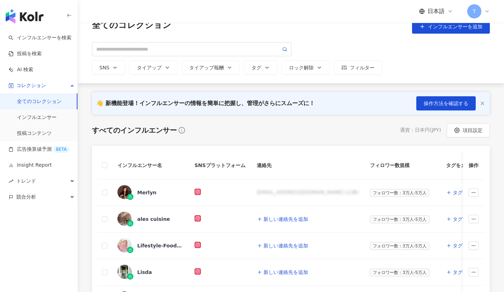
click at [54, 116] on link "インフルエンサー" at bounding box center [37, 117] width 40 height 7
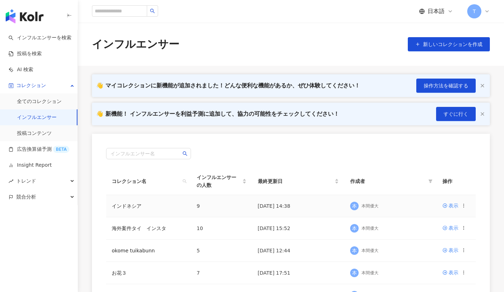
click at [174, 202] on td "インドネシア" at bounding box center [148, 206] width 85 height 22
click at [444, 201] on td "表示" at bounding box center [456, 206] width 39 height 22
click at [445, 206] on icon at bounding box center [445, 205] width 4 height 4
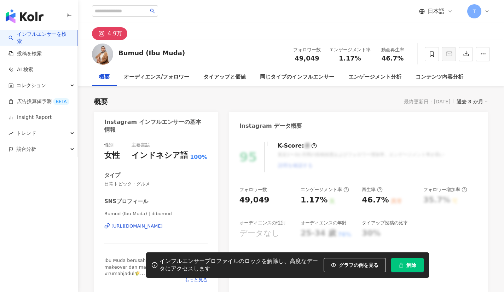
click at [163, 227] on div "[URL][DOMAIN_NAME]" at bounding box center [136, 226] width 51 height 6
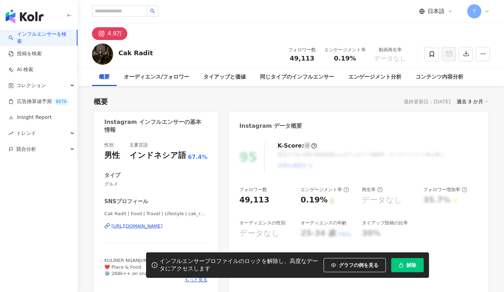
click at [160, 231] on div "Cak Radit | Food | Travel | Lifestyle | cak_radit [URL][DOMAIN_NAME]" at bounding box center [155, 230] width 103 height 41
click at [161, 227] on div "[URL][DOMAIN_NAME]" at bounding box center [136, 226] width 51 height 6
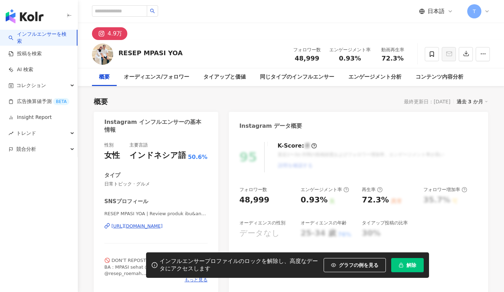
click at [163, 225] on div "[URL][DOMAIN_NAME]" at bounding box center [136, 226] width 51 height 6
click at [433, 52] on icon at bounding box center [432, 54] width 6 height 6
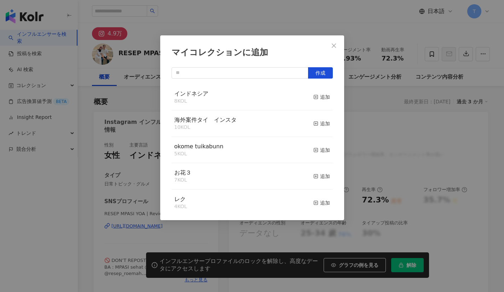
click at [313, 98] on icon "button" at bounding box center [315, 96] width 5 height 5
click at [332, 46] on icon "close" at bounding box center [334, 45] width 4 height 4
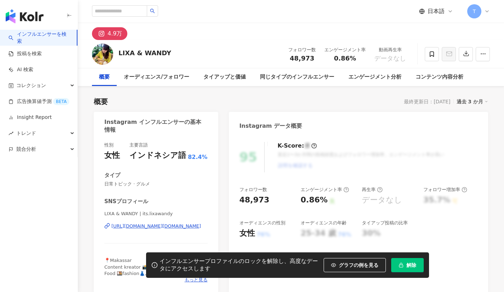
click at [151, 231] on div "LIXA & WANDY | its.lixawandy [URL][DOMAIN_NAME][DOMAIN_NAME]" at bounding box center [155, 230] width 103 height 41
click at [151, 228] on div "[URL][DOMAIN_NAME][DOMAIN_NAME]" at bounding box center [155, 226] width 89 height 6
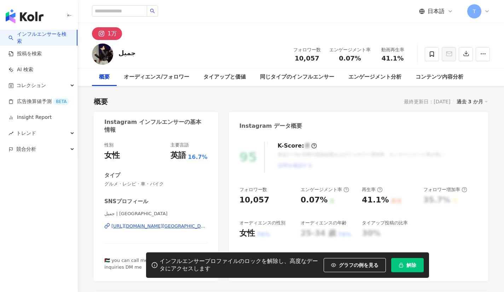
scroll to position [36, 0]
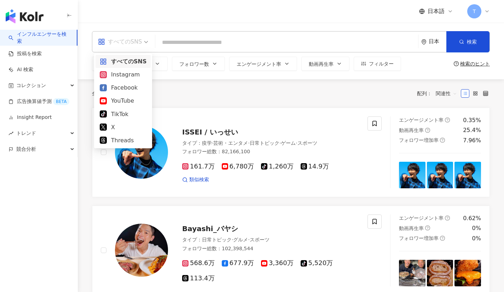
click at [134, 39] on div "すべてのSNS" at bounding box center [120, 41] width 44 height 11
click at [134, 75] on div "Instagram" at bounding box center [123, 74] width 47 height 9
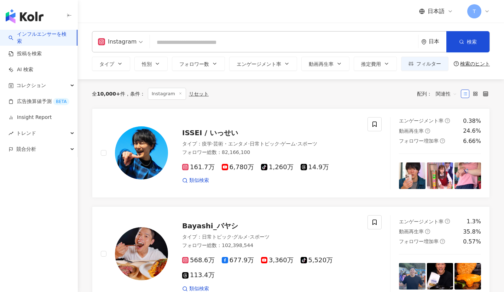
click at [435, 47] on div "日本" at bounding box center [433, 41] width 25 height 21
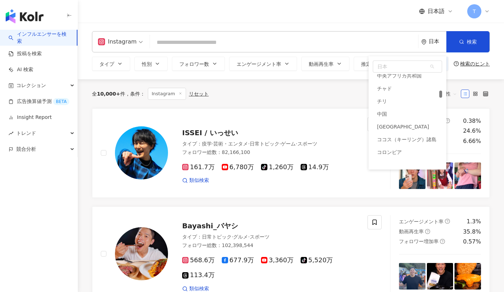
scroll to position [680, 0]
click at [388, 116] on div "中国" at bounding box center [407, 117] width 69 height 13
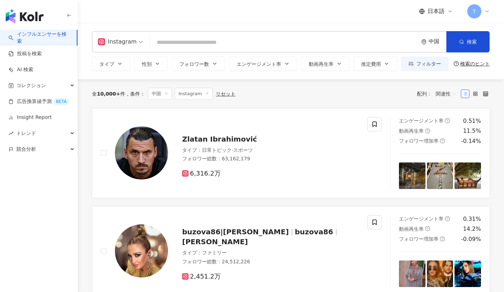
click at [114, 60] on button "タイプ" at bounding box center [111, 64] width 38 height 14
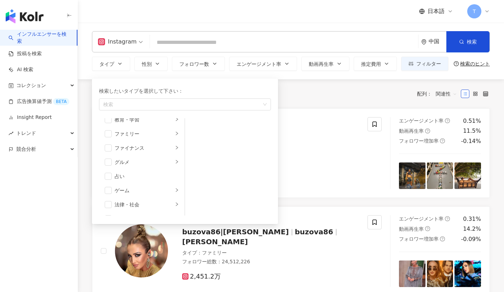
scroll to position [63, 0]
click at [110, 164] on span "button" at bounding box center [108, 162] width 7 height 7
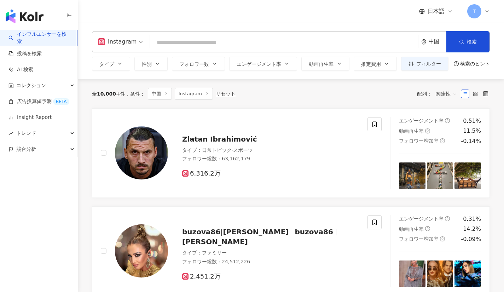
click at [299, 100] on div "全 10,000+ 件 条件 ： 中国 Instagram リセット 配列： 関連性" at bounding box center [291, 93] width 398 height 29
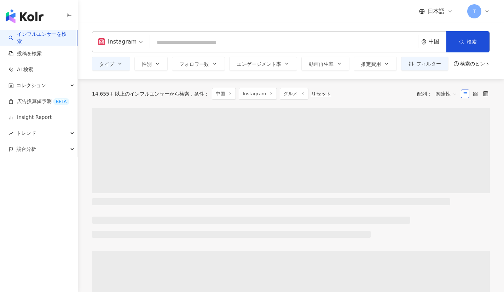
click at [204, 61] on span "フォロワー数" at bounding box center [194, 64] width 30 height 6
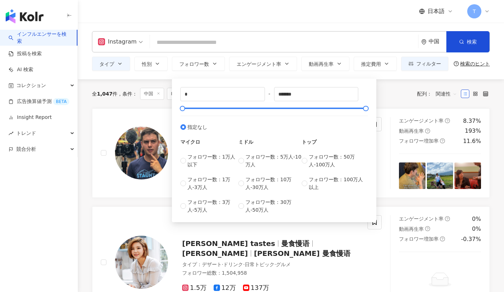
type input "******"
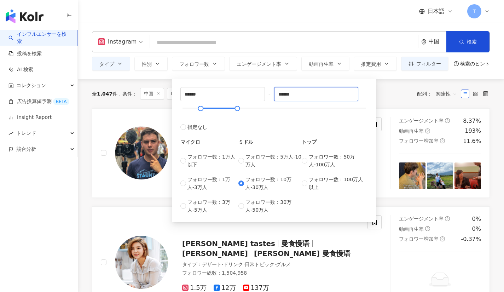
click at [296, 95] on input "******" at bounding box center [316, 93] width 84 height 13
type input "*"
type input "******"
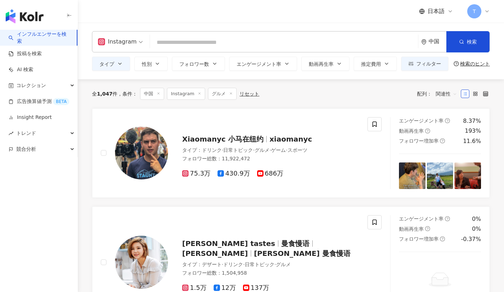
click at [408, 102] on div "全 1,047 件 条件 ： 中国 Instagram グルメ リセット 配列： 関連性" at bounding box center [291, 93] width 398 height 29
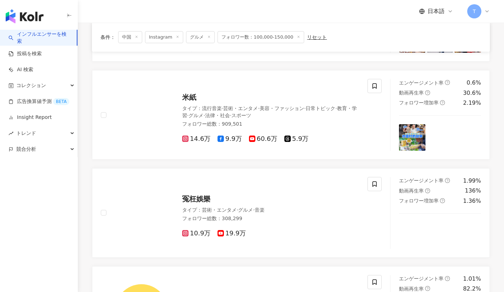
scroll to position [136, 0]
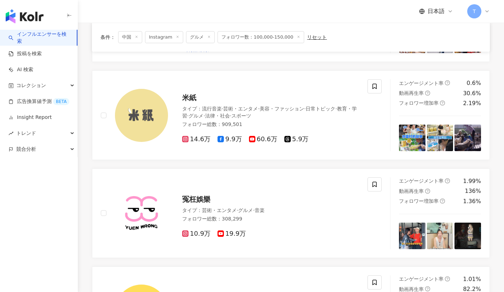
click at [190, 99] on span "米紙" at bounding box center [189, 97] width 14 height 8
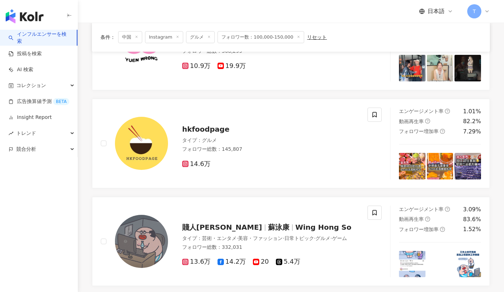
scroll to position [304, 0]
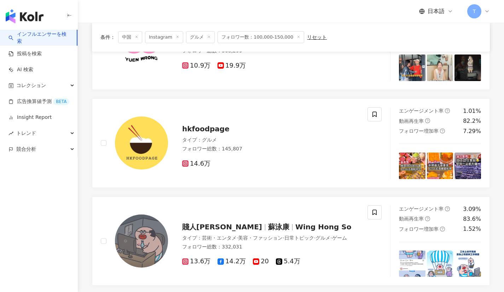
click at [195, 126] on span "hkfoodpage" at bounding box center [205, 128] width 47 height 8
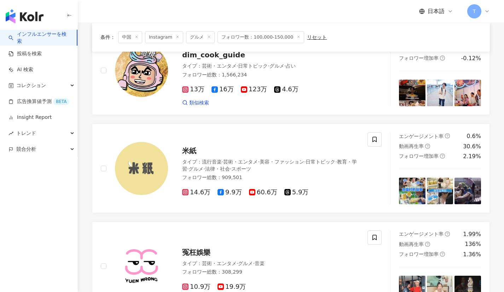
scroll to position [0, 0]
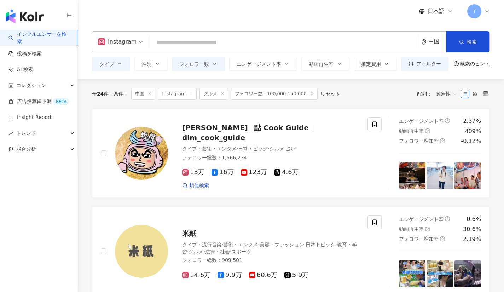
click at [119, 66] on icon "button" at bounding box center [120, 64] width 6 height 6
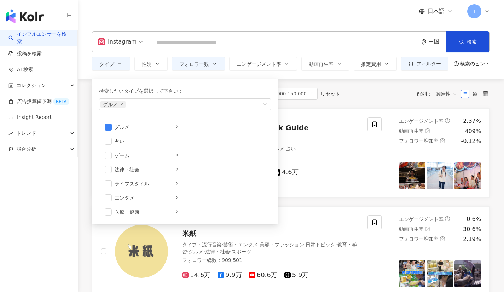
scroll to position [99, 0]
click at [176, 124] on li "グルメ" at bounding box center [141, 126] width 83 height 14
click at [193, 171] on span "button" at bounding box center [194, 168] width 7 height 7
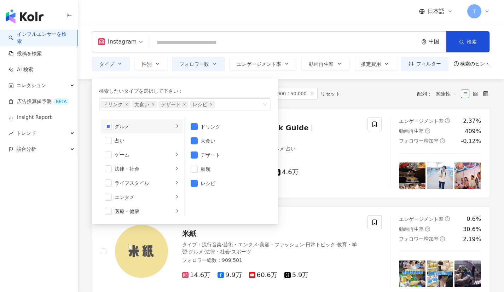
click at [196, 154] on span "button" at bounding box center [194, 154] width 7 height 7
click at [195, 127] on span "button" at bounding box center [194, 126] width 7 height 7
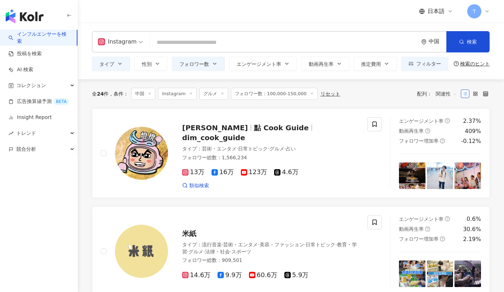
click at [352, 100] on div "全 24 件 条件 ： 中国 Instagram グルメ フォロワー数：100,000-150,000 リセット 配列： 関連性" at bounding box center [291, 93] width 398 height 29
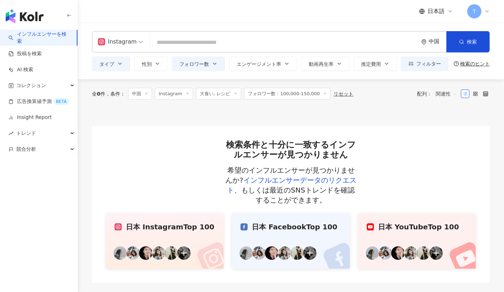
click at [114, 63] on button "タイプ" at bounding box center [111, 64] width 38 height 14
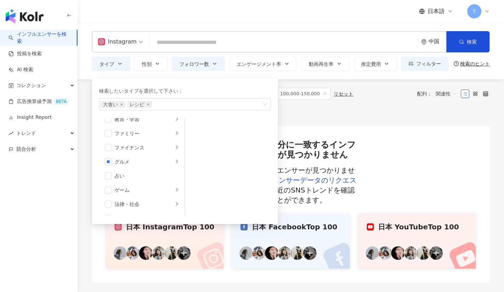
scroll to position [64, 0]
click at [109, 163] on span "button" at bounding box center [108, 161] width 7 height 7
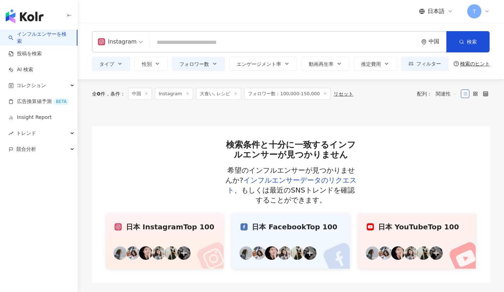
click at [318, 110] on div at bounding box center [291, 117] width 398 height 18
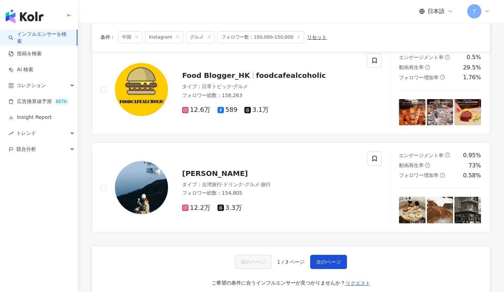
scroll to position [1079, 0]
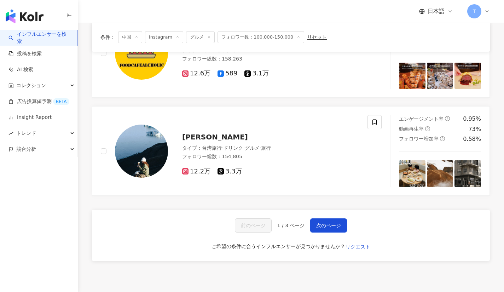
click at [331, 231] on button "次のページ" at bounding box center [328, 225] width 37 height 14
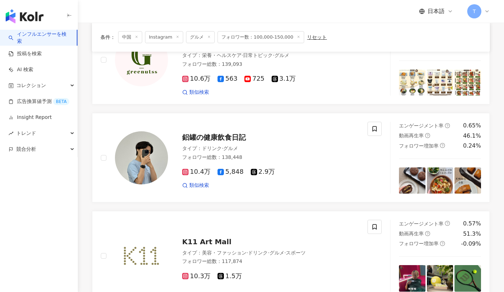
scroll to position [975, 0]
click at [193, 129] on div "鋁罐の健康飲食日記 タイプ ： ドリンク · グルメ フォロワー総数 ： 138,448 10.4万 5,848 2.9万 類似検索" at bounding box center [263, 157] width 191 height 62
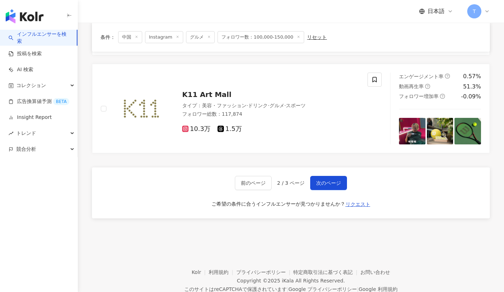
scroll to position [1138, 0]
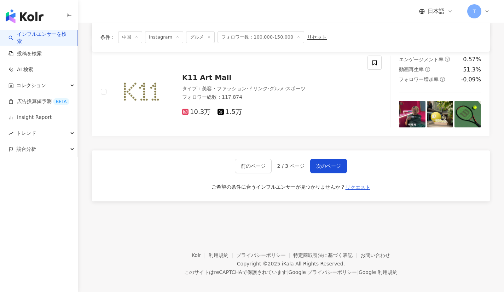
click at [331, 163] on span "次のページ" at bounding box center [328, 166] width 25 height 6
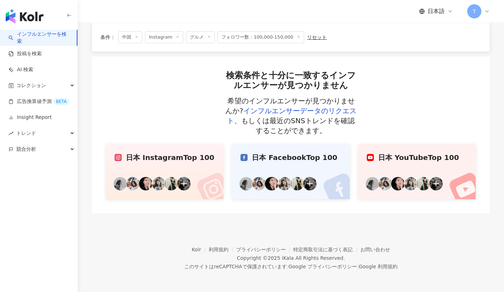
scroll to position [0, 0]
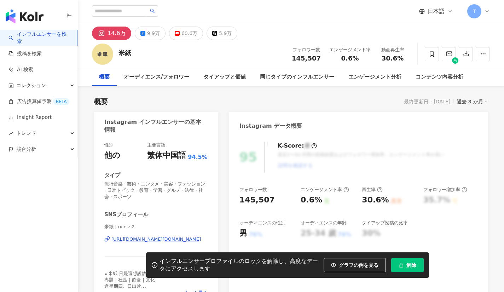
click at [163, 238] on div "[URL][DOMAIN_NAME][DOMAIN_NAME]" at bounding box center [155, 239] width 89 height 6
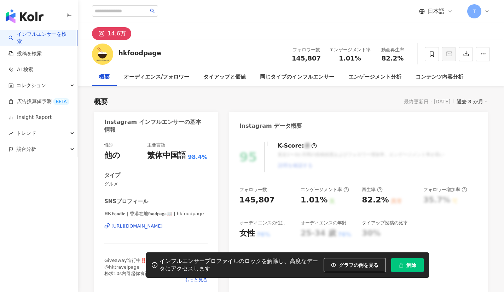
click at [144, 235] on div "𝐇𝐊𝐅𝐨𝐨𝐝𝐢𝐞｜香港在地𝐟𝐨𝐨𝐝𝐩𝐚𝐠𝐞📖 | hkfoodpage [URL][DOMAIN_NAME]" at bounding box center [155, 230] width 103 height 41
click at [146, 226] on div "[URL][DOMAIN_NAME]" at bounding box center [136, 226] width 51 height 6
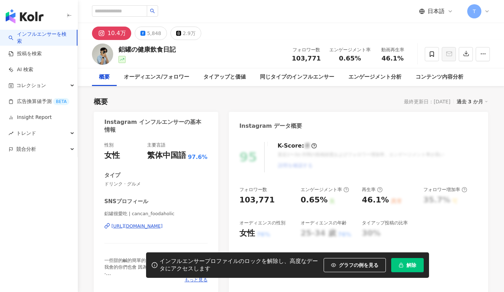
click at [157, 226] on div "[URL][DOMAIN_NAME]" at bounding box center [136, 226] width 51 height 6
click at [428, 54] on span at bounding box center [432, 54] width 14 height 14
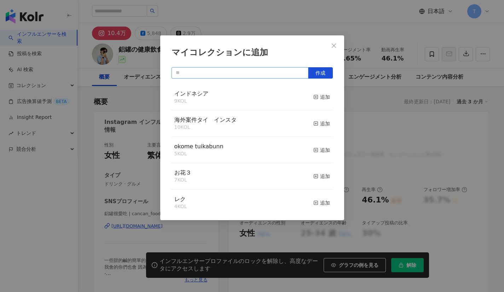
click at [219, 69] on input "text" at bounding box center [239, 72] width 137 height 11
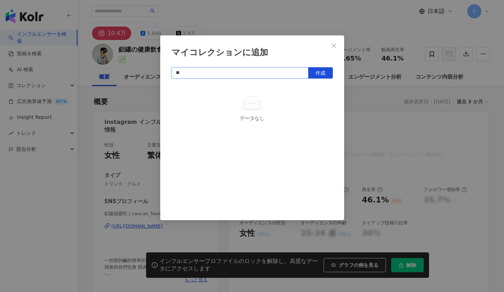
click at [316, 73] on span "作成" at bounding box center [320, 73] width 10 height 6
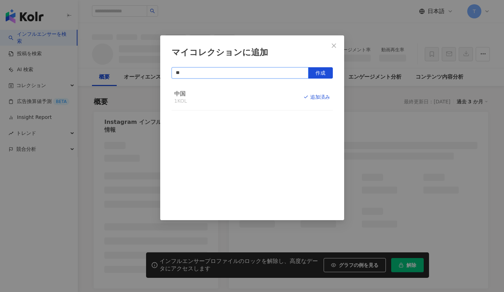
type input "**"
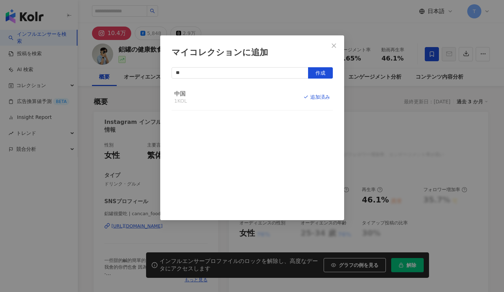
click at [335, 46] on icon "close" at bounding box center [334, 46] width 6 height 6
